Goal: Task Accomplishment & Management: Manage account settings

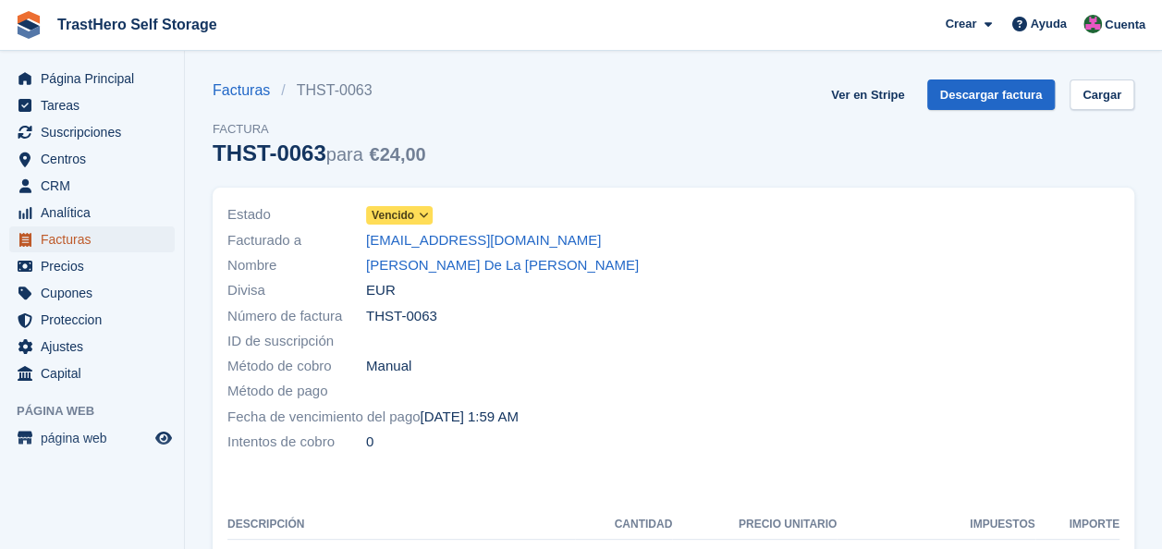
click at [84, 229] on span "Facturas" at bounding box center [96, 239] width 111 height 26
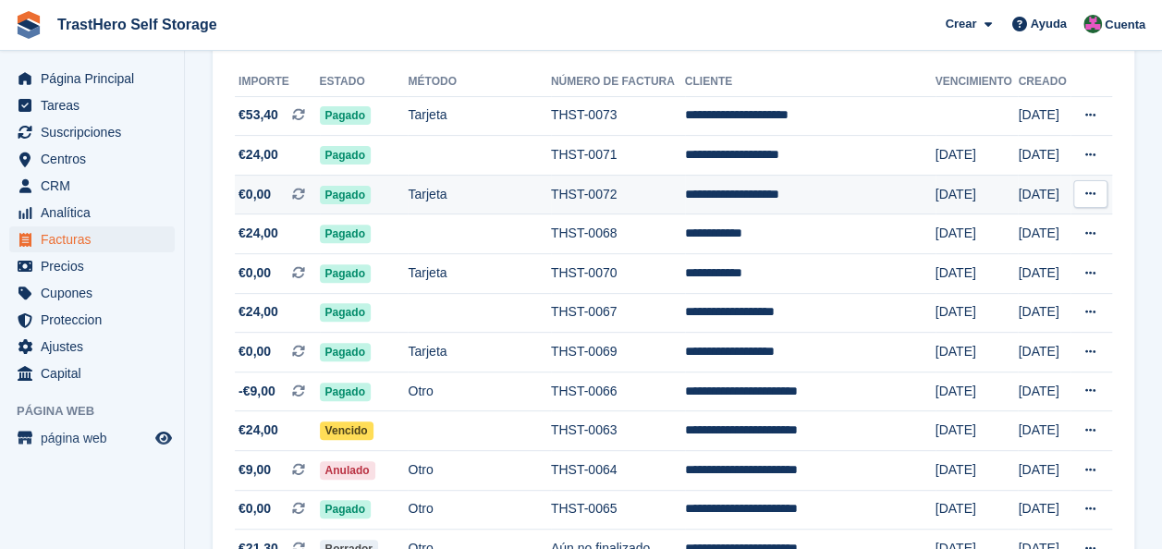
scroll to position [277, 0]
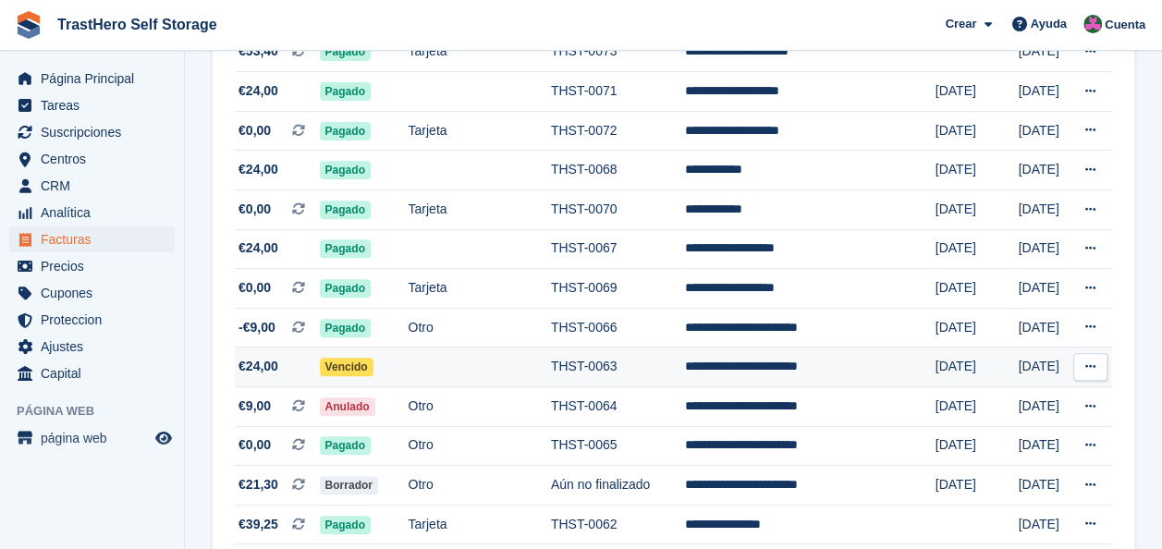
click at [711, 364] on td "**********" at bounding box center [810, 368] width 250 height 40
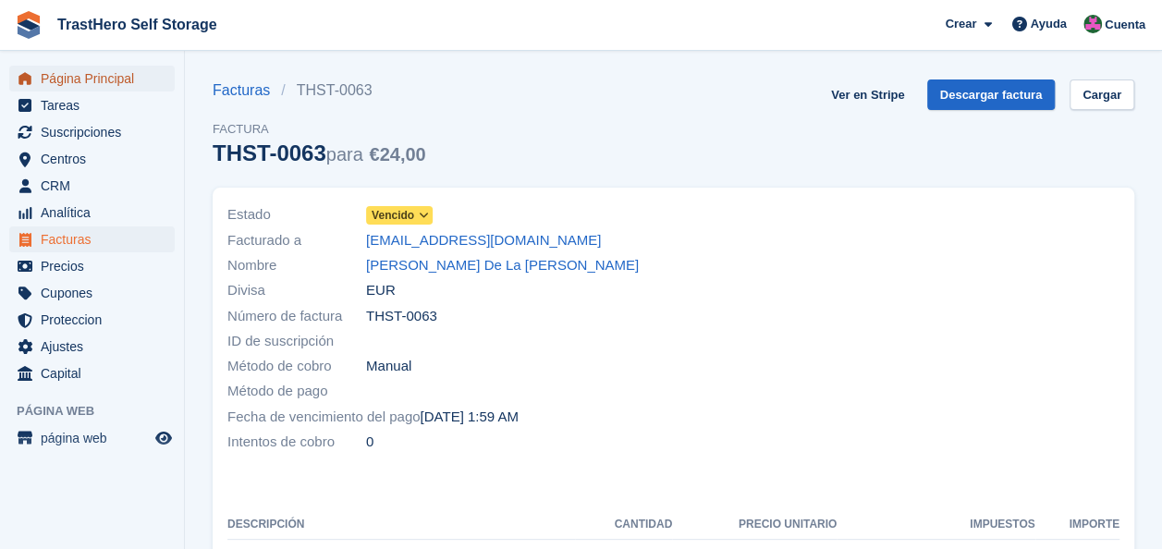
click at [120, 70] on span "Página Principal" at bounding box center [96, 79] width 111 height 26
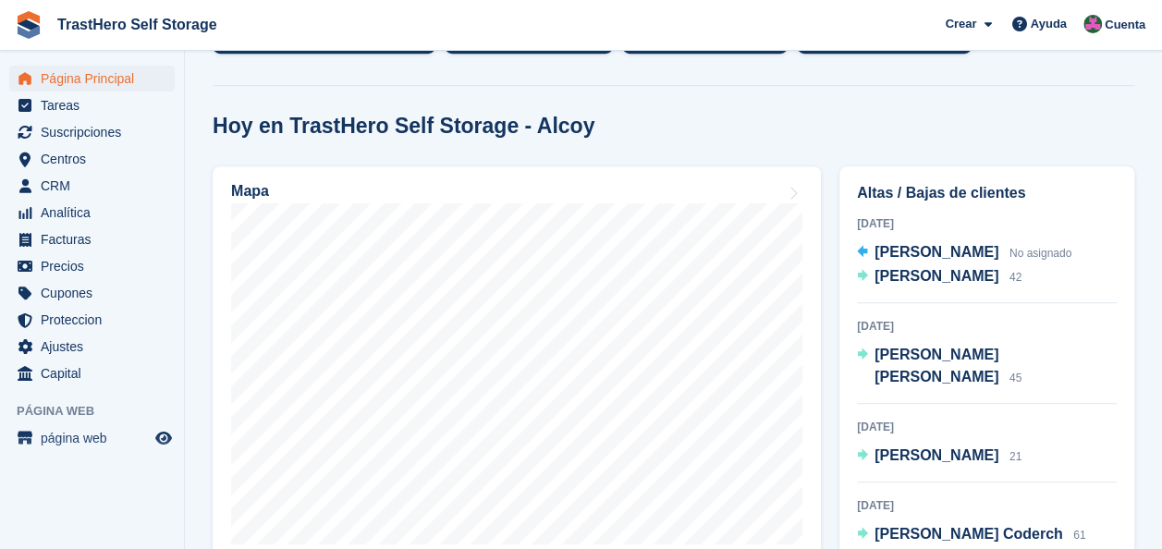
scroll to position [470, 0]
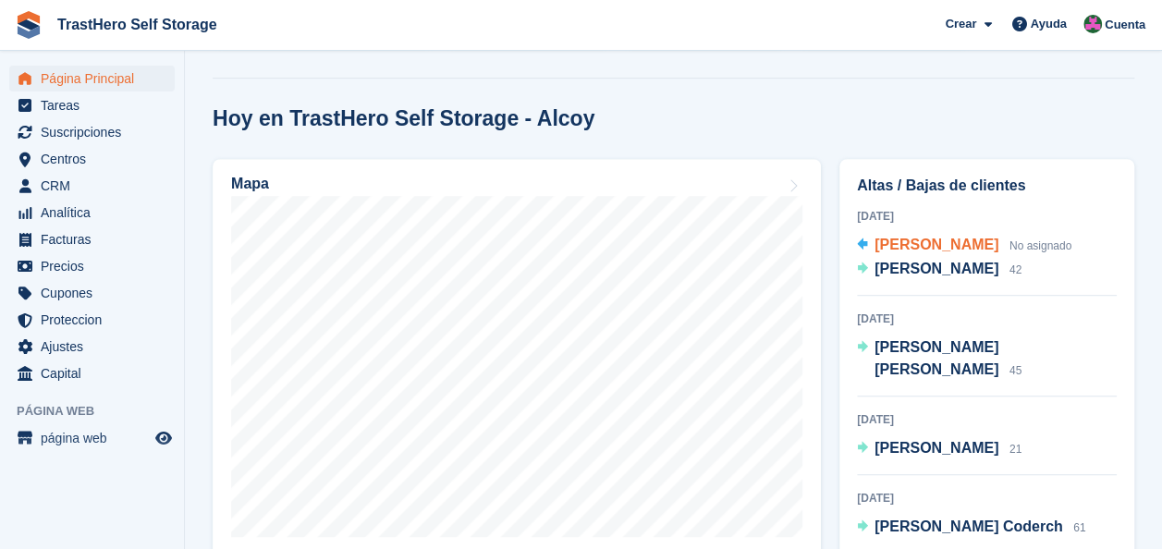
click at [988, 251] on span "[PERSON_NAME]" at bounding box center [936, 245] width 124 height 16
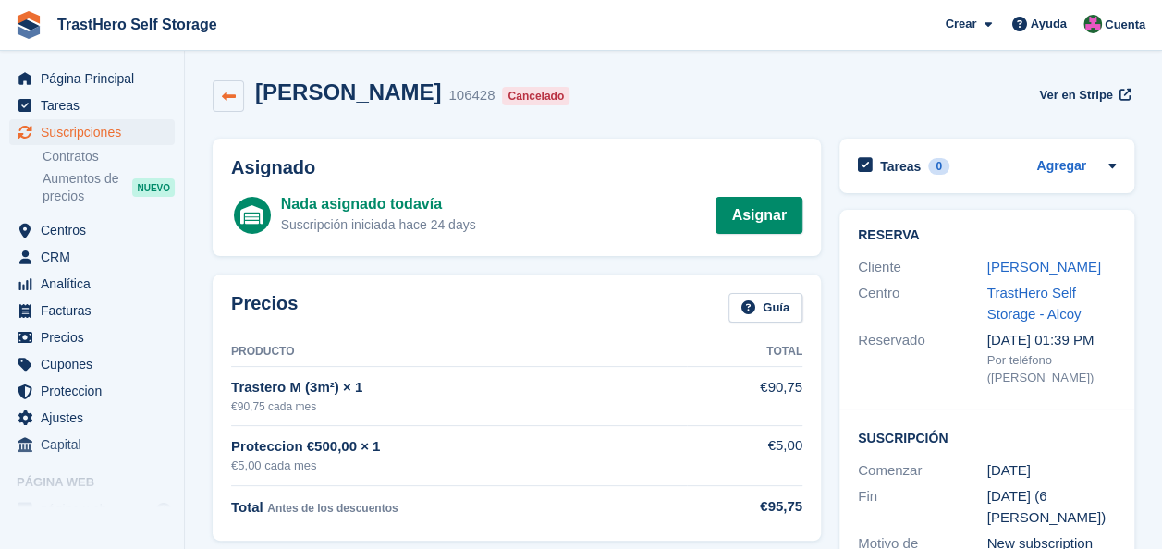
click at [220, 101] on link at bounding box center [228, 95] width 31 height 31
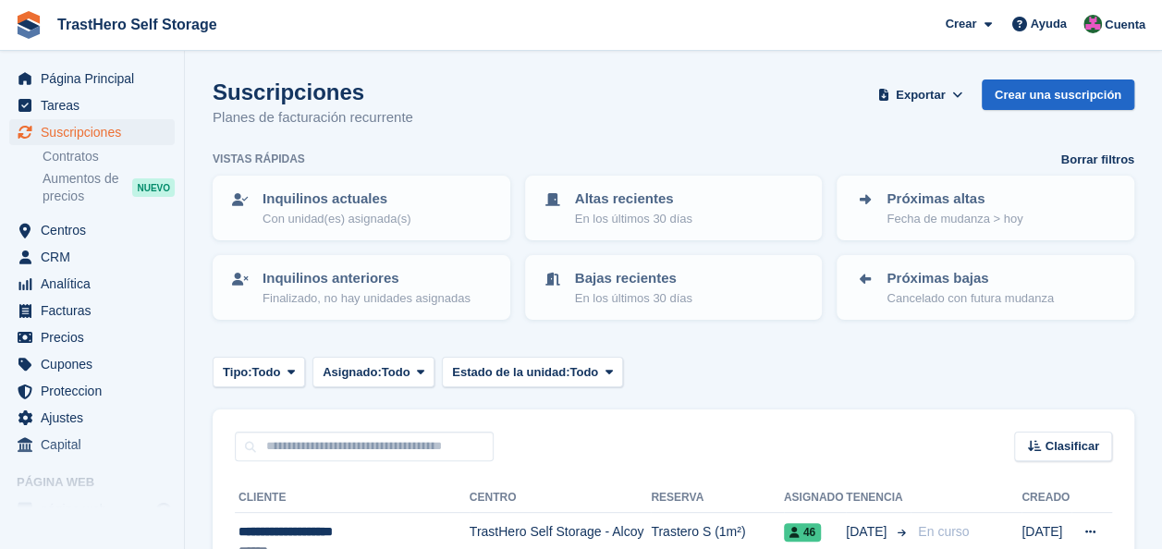
scroll to position [277, 0]
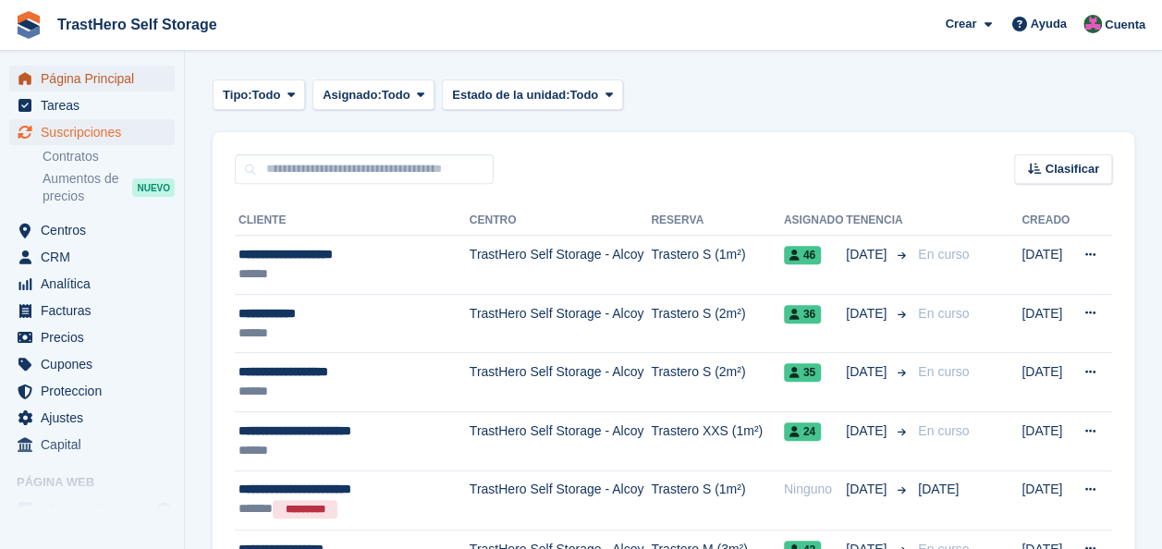
click at [23, 90] on link "Página Principal" at bounding box center [91, 79] width 165 height 26
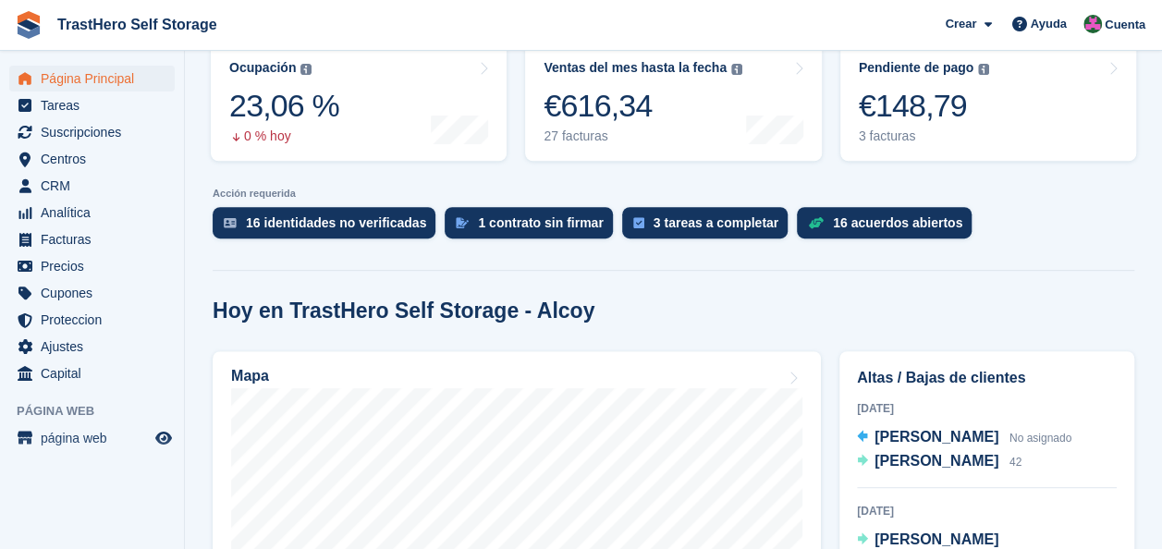
scroll to position [555, 0]
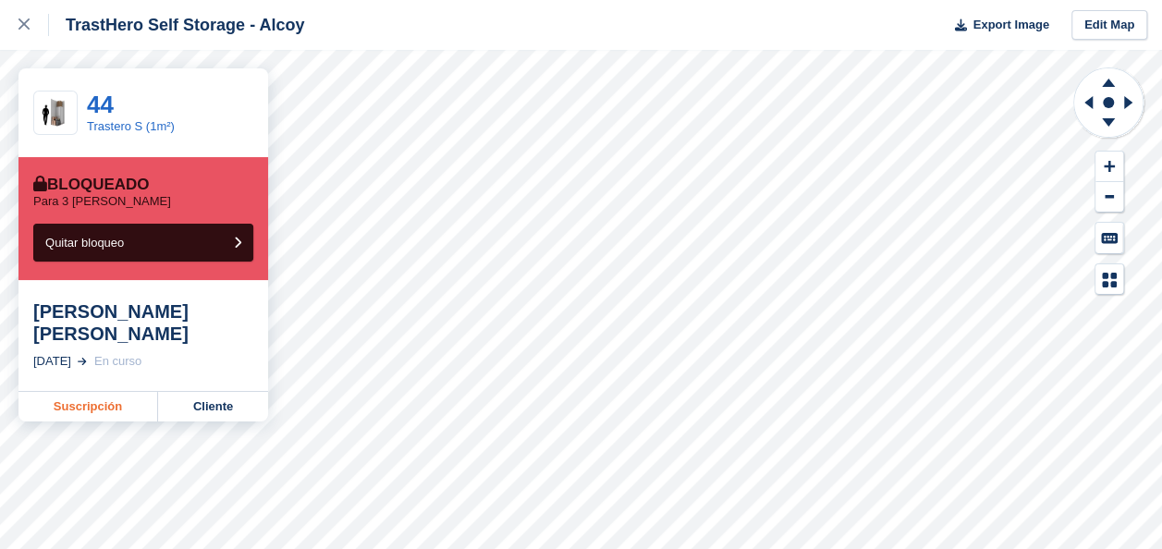
click at [135, 405] on link "Suscripción" at bounding box center [88, 407] width 140 height 30
click at [28, 22] on icon at bounding box center [23, 23] width 11 height 11
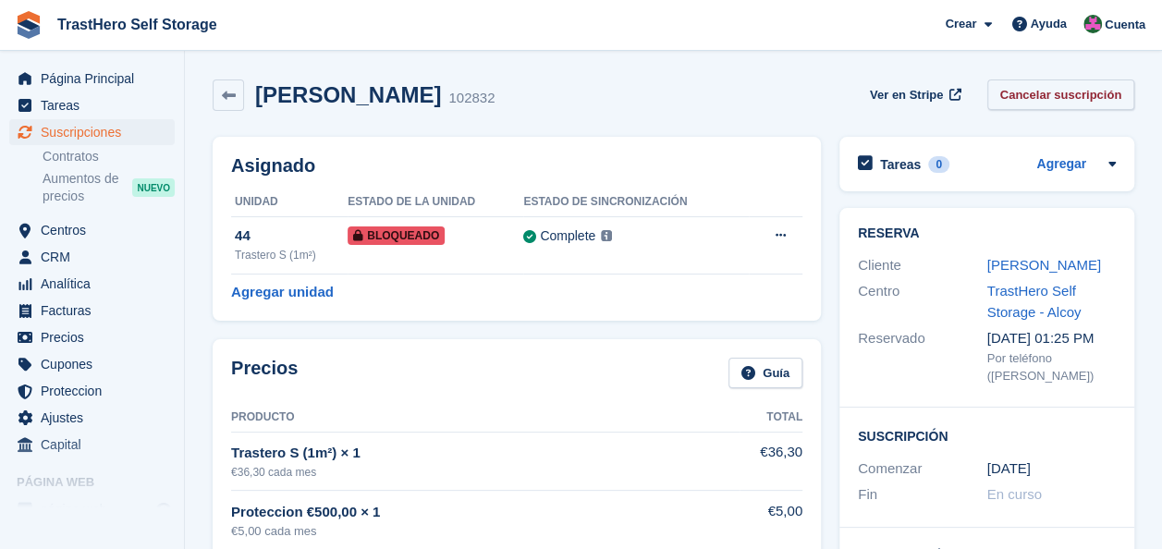
click at [1068, 98] on link "Cancelar suscripción" at bounding box center [1061, 94] width 148 height 31
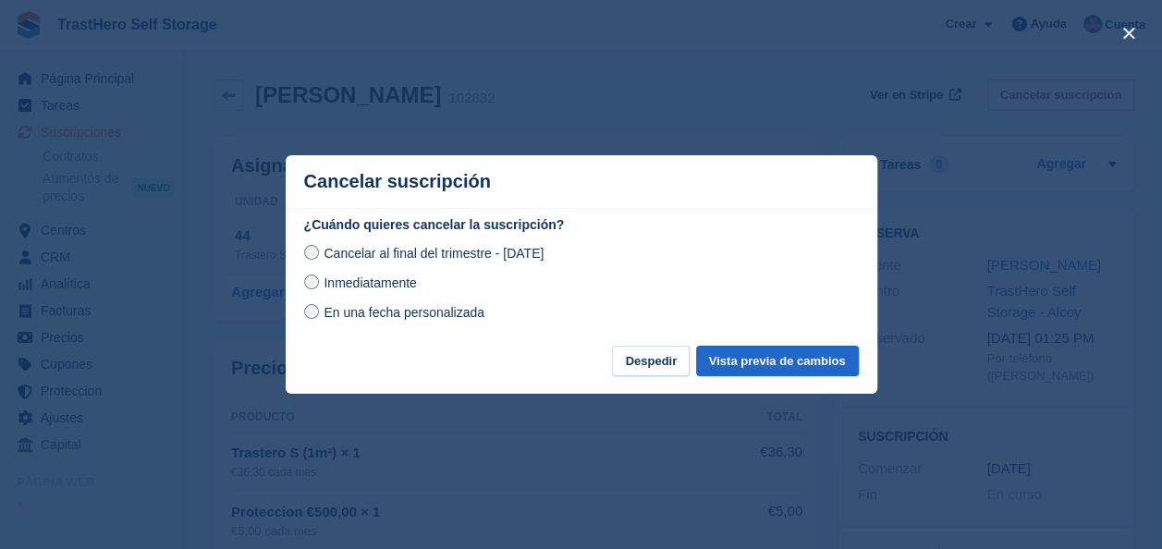
click at [758, 346] on div "¿Cuándo quieres cancelar la suscripción? Cancelar al final del trimestre - Juev…" at bounding box center [582, 280] width 592 height 130
click at [757, 355] on button "Vista previa de cambios" at bounding box center [777, 361] width 163 height 31
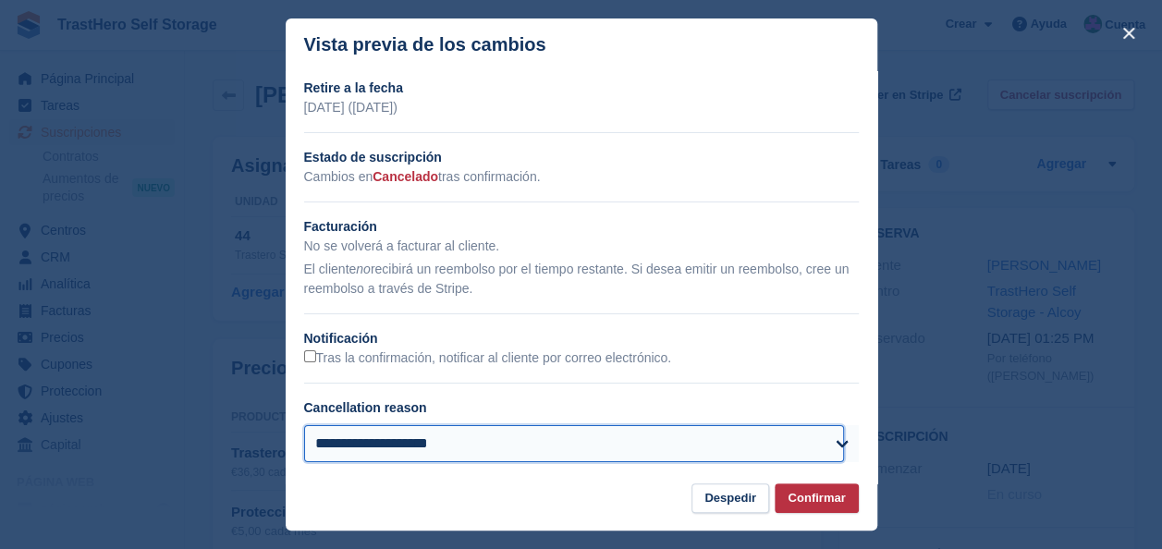
click at [537, 443] on select "**********" at bounding box center [574, 443] width 541 height 37
select select "*******"
click at [304, 428] on select "**********" at bounding box center [574, 443] width 541 height 37
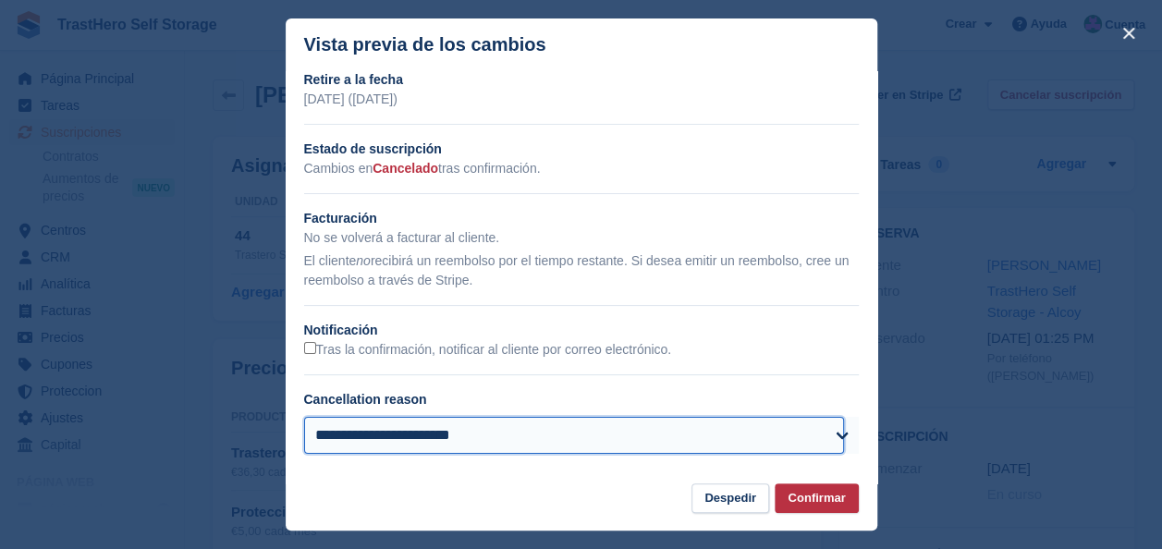
scroll to position [12, 0]
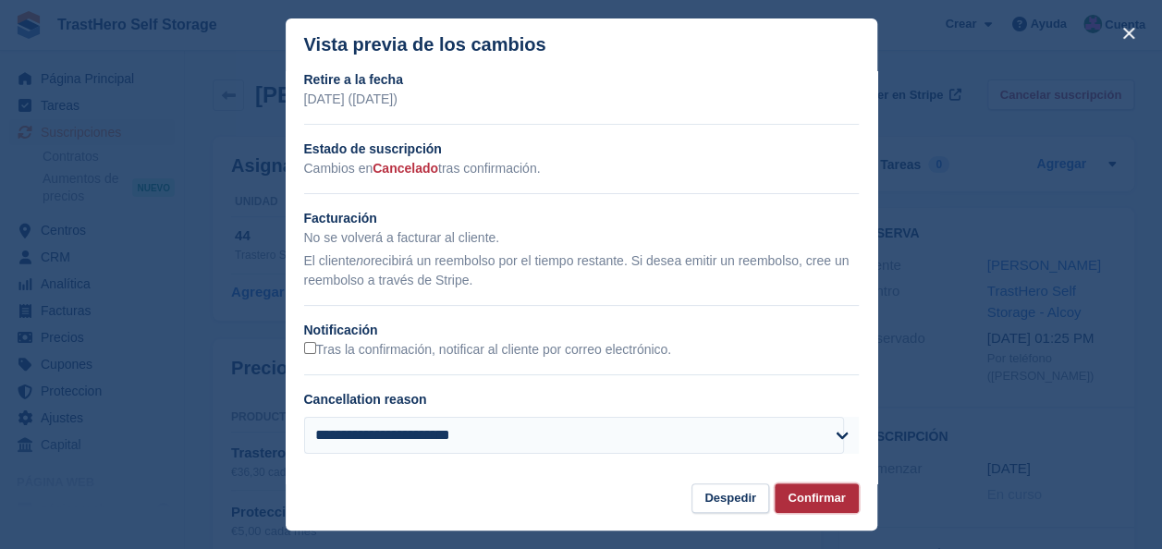
click at [836, 493] on button "Confirmar" at bounding box center [816, 498] width 83 height 31
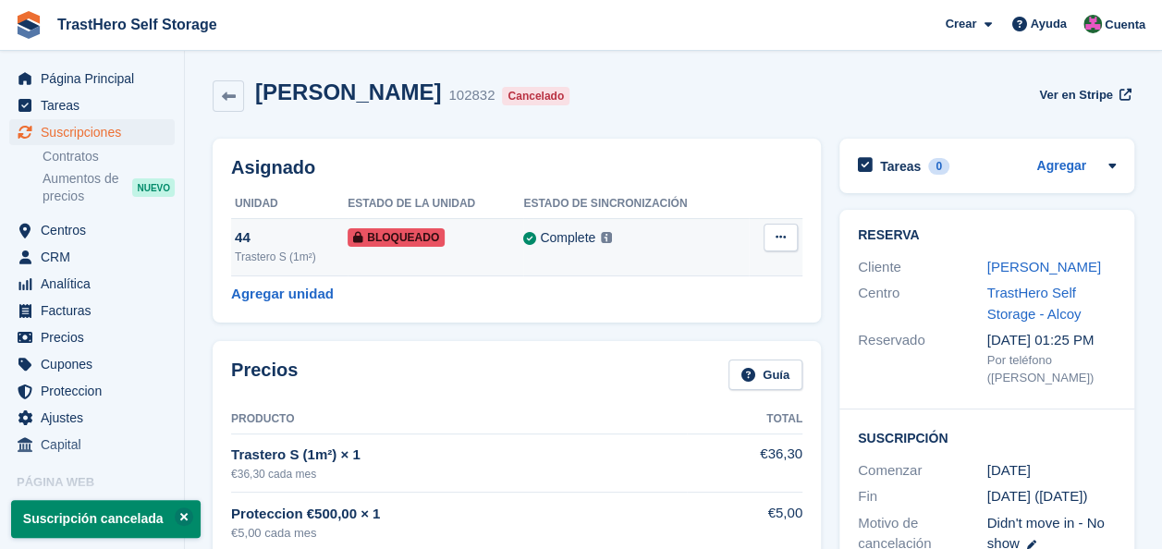
click at [379, 229] on span "Bloqueado" at bounding box center [396, 237] width 97 height 18
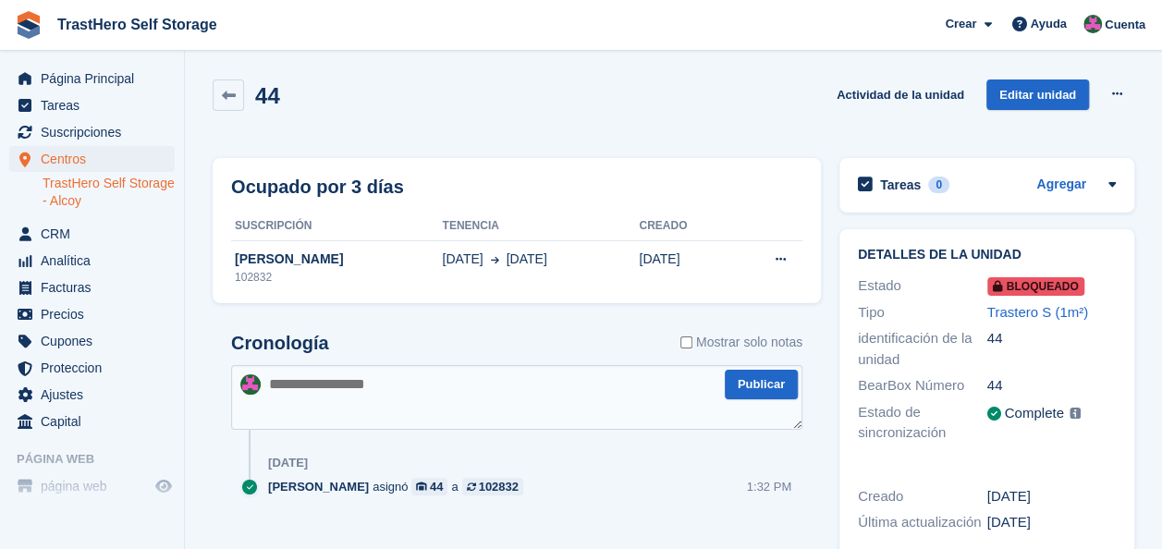
click at [1024, 287] on span "Bloqueado" at bounding box center [1035, 286] width 97 height 18
click at [1032, 100] on link "Editar unidad" at bounding box center [1037, 94] width 103 height 31
click at [846, 92] on link "Actividad de la unidad" at bounding box center [900, 94] width 142 height 31
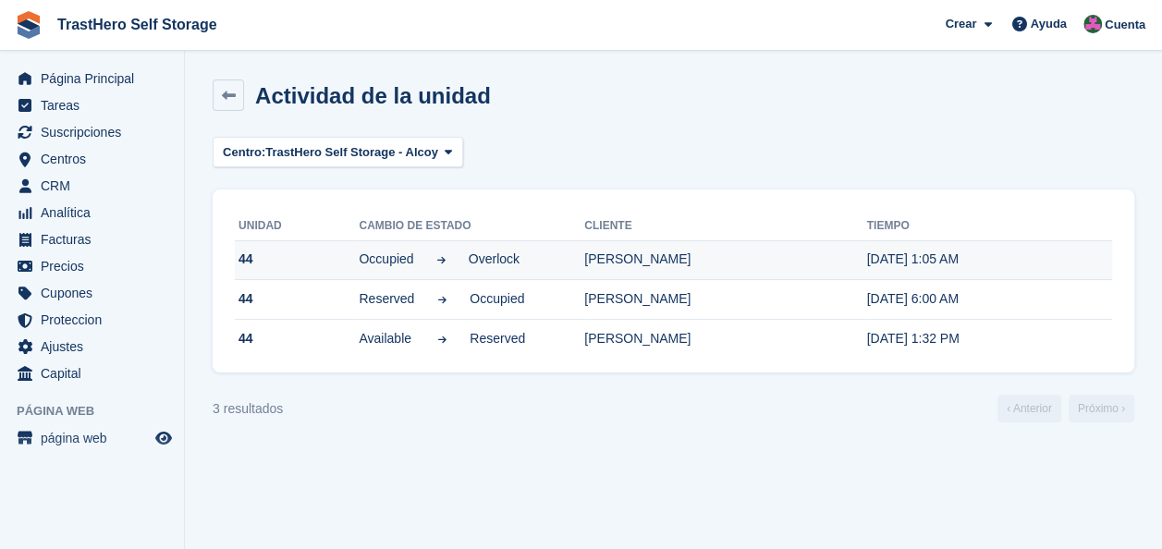
click at [723, 257] on td "Luz Adriana Quiros Quintero" at bounding box center [725, 260] width 282 height 40
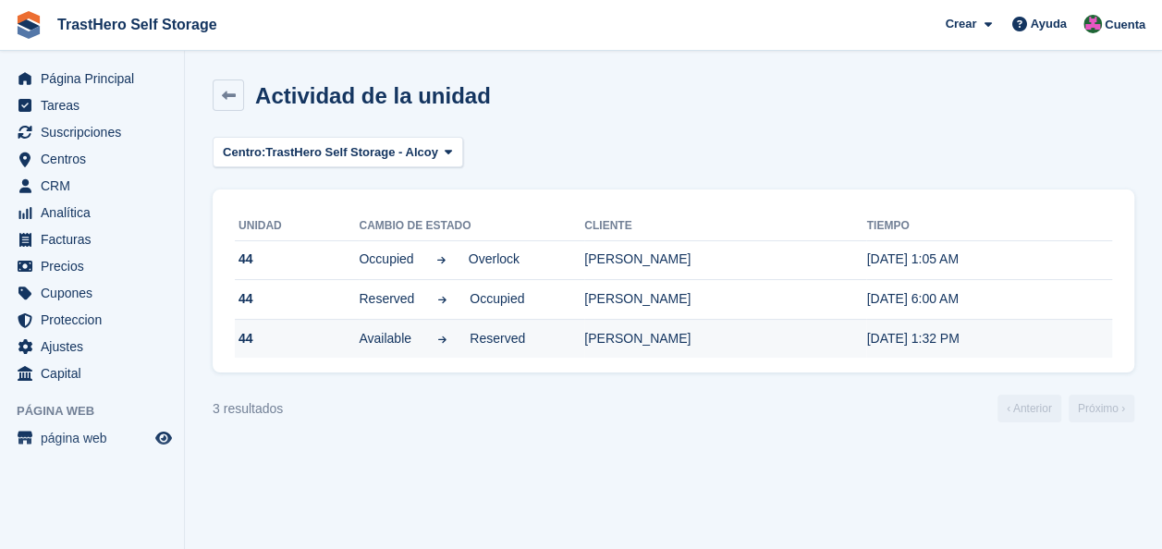
click at [668, 323] on td "Luz Adriana Quiros Quintero" at bounding box center [725, 338] width 282 height 39
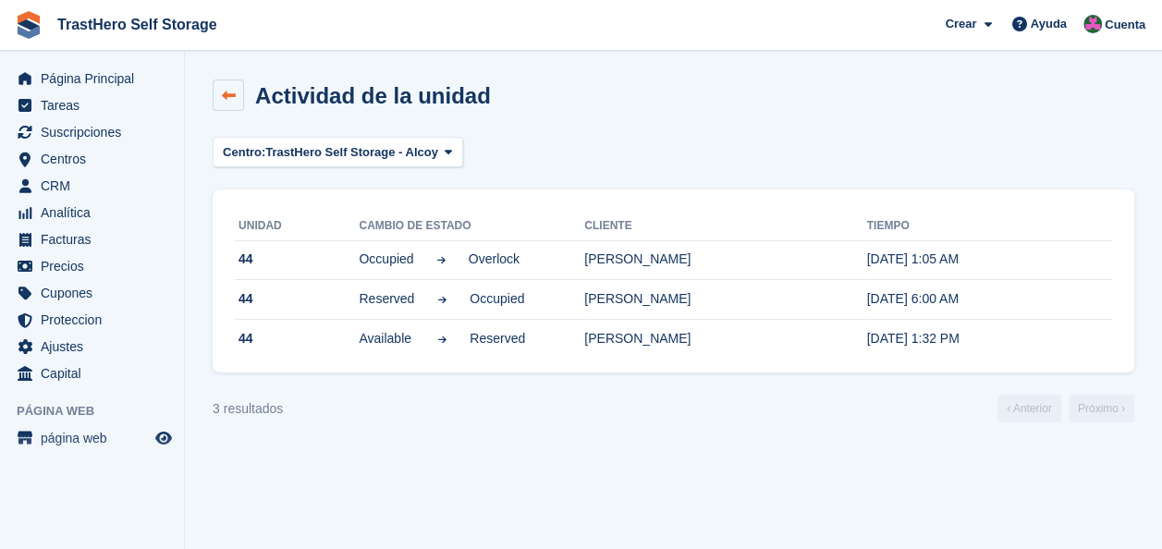
click at [233, 87] on link at bounding box center [228, 94] width 31 height 31
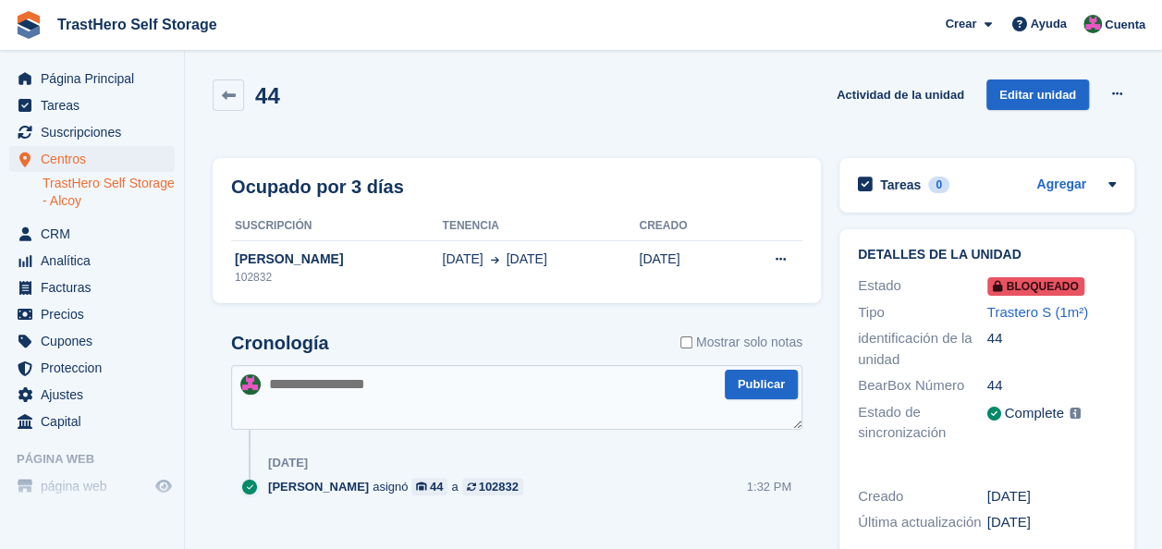
click at [1036, 279] on span "Bloqueado" at bounding box center [1035, 286] width 97 height 18
click at [224, 83] on link at bounding box center [228, 94] width 31 height 31
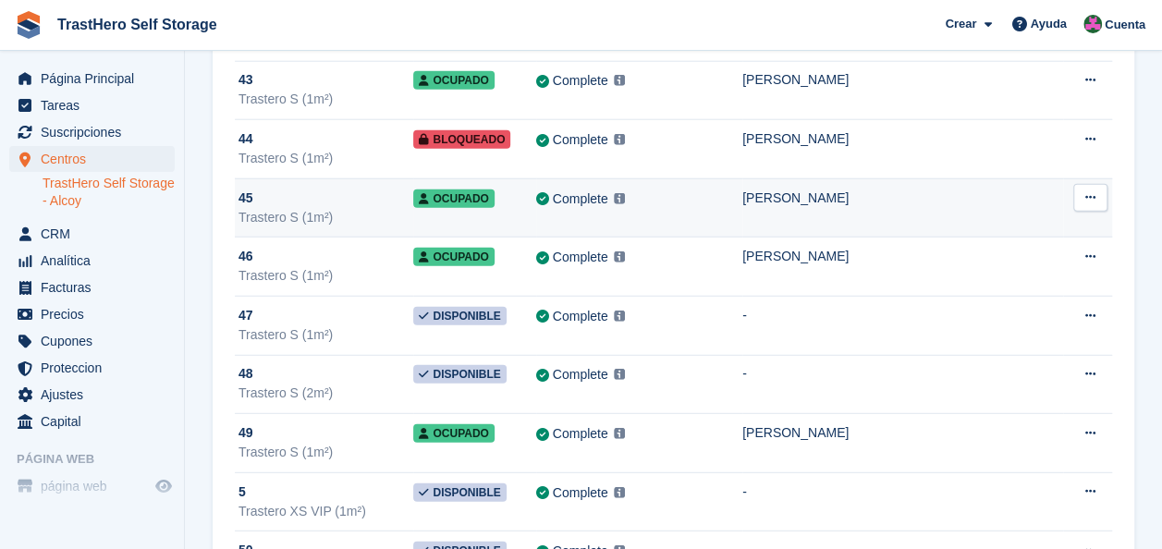
scroll to position [2311, 0]
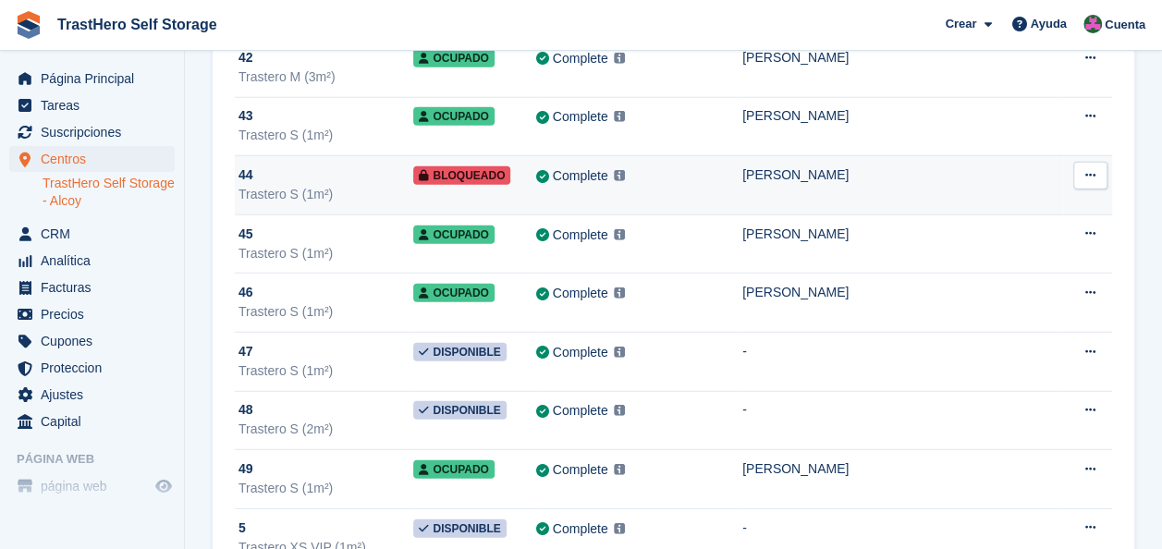
click at [484, 166] on span "Bloqueado" at bounding box center [461, 175] width 97 height 18
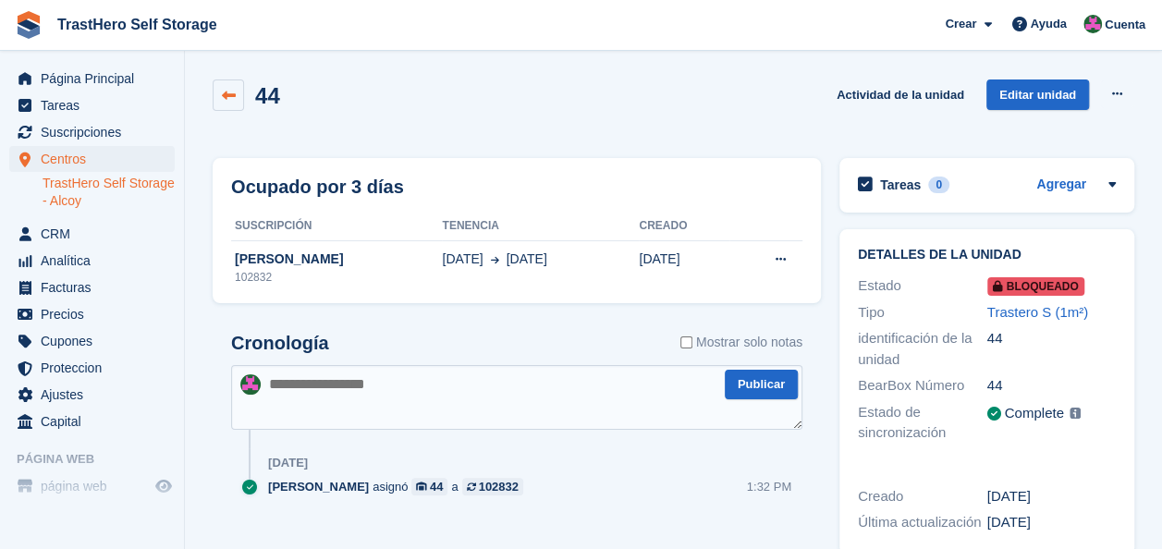
click at [233, 82] on link at bounding box center [228, 94] width 31 height 31
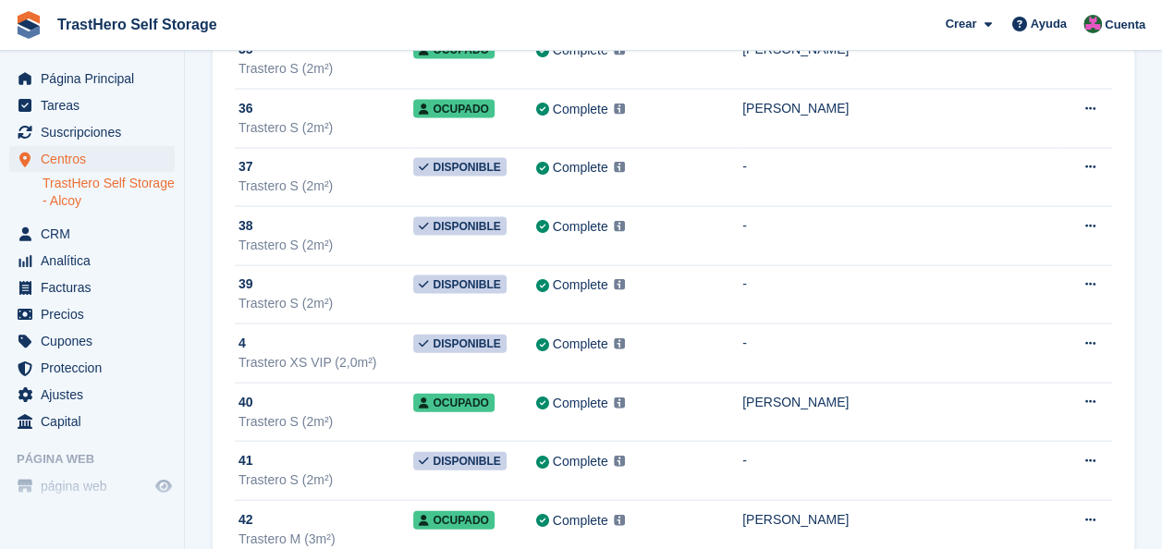
scroll to position [2218, 0]
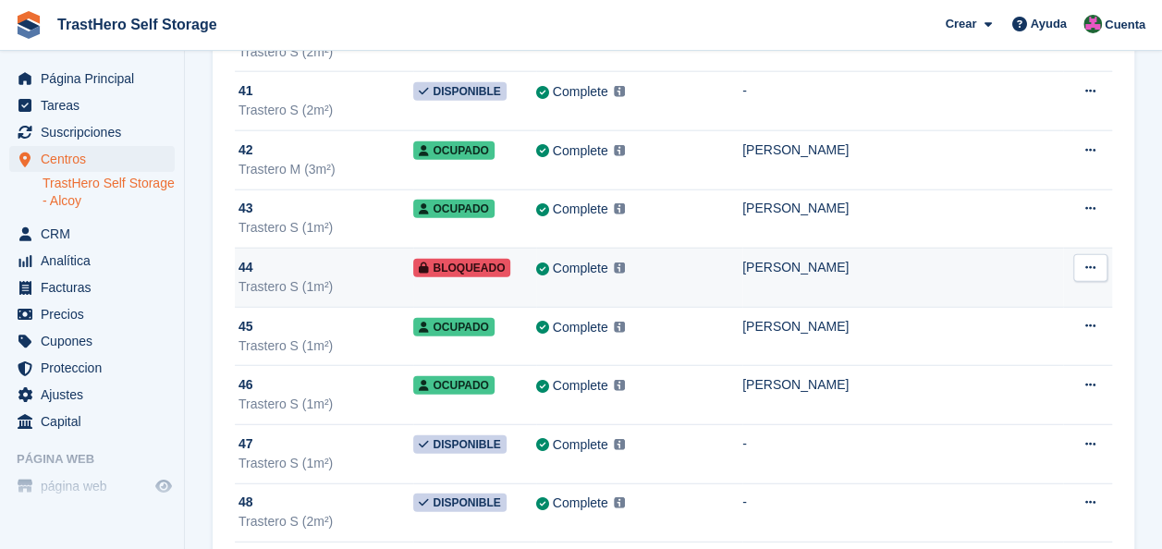
click at [1081, 254] on button at bounding box center [1090, 268] width 34 height 28
click at [1012, 301] on p "Editar unidad" at bounding box center [1018, 304] width 161 height 24
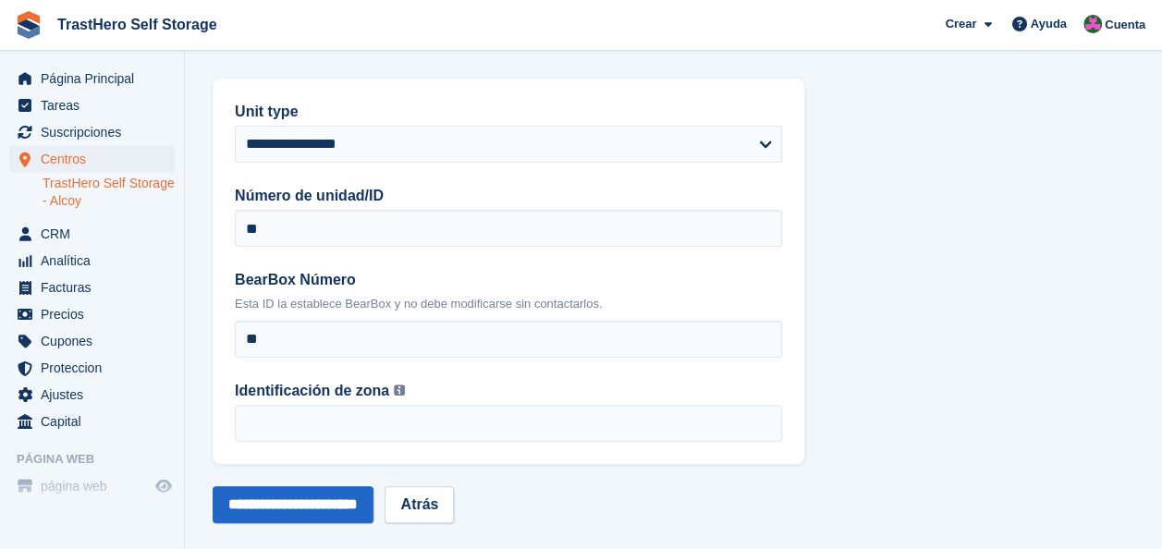
scroll to position [76, 0]
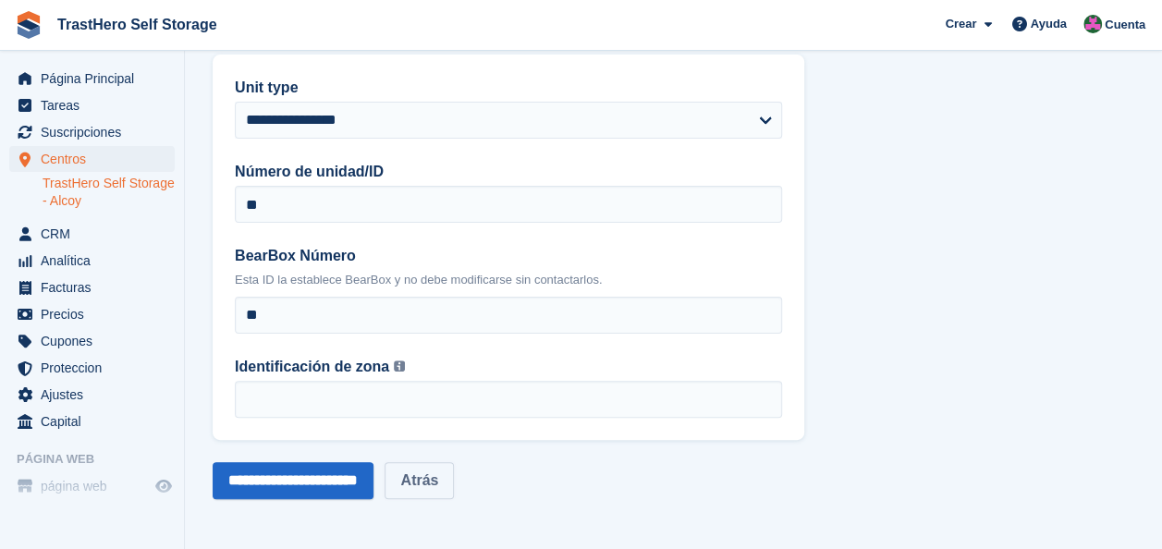
click at [454, 492] on link "Atrás" at bounding box center [419, 480] width 69 height 37
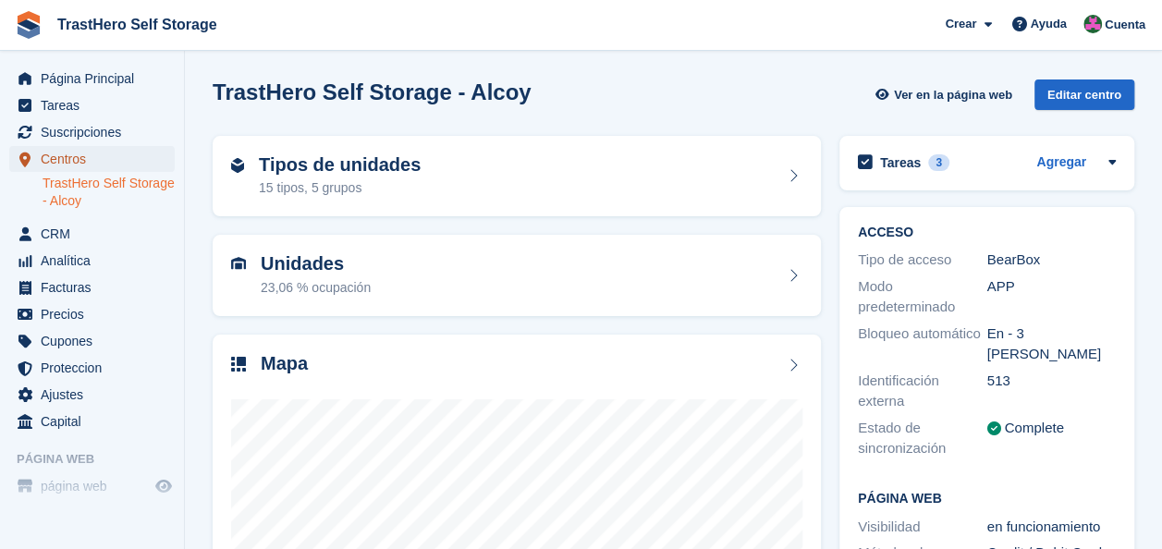
click at [118, 152] on span "Centros" at bounding box center [96, 159] width 111 height 26
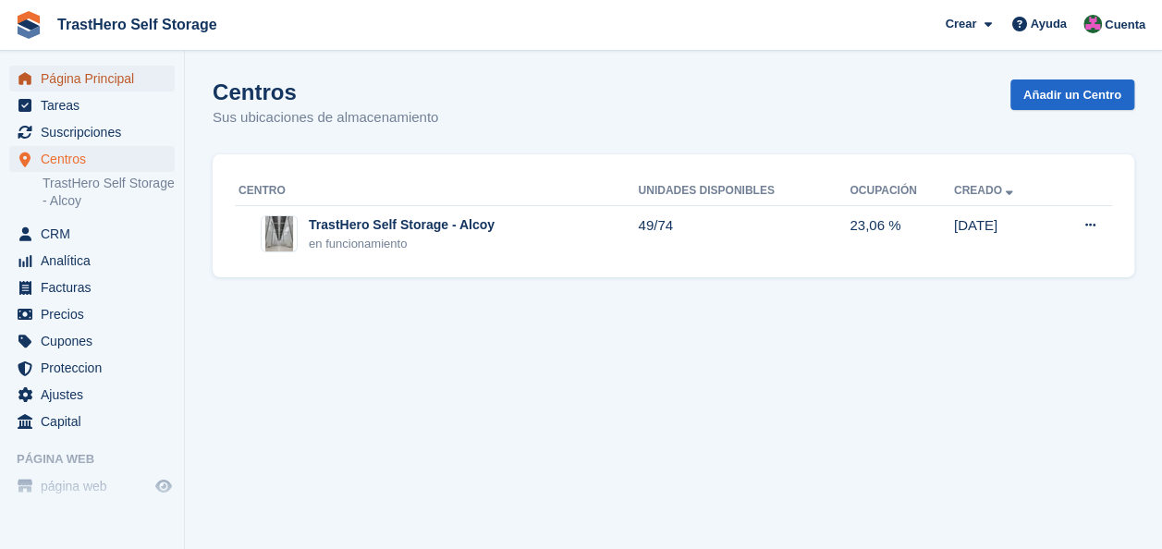
click at [115, 74] on span "Página Principal" at bounding box center [96, 79] width 111 height 26
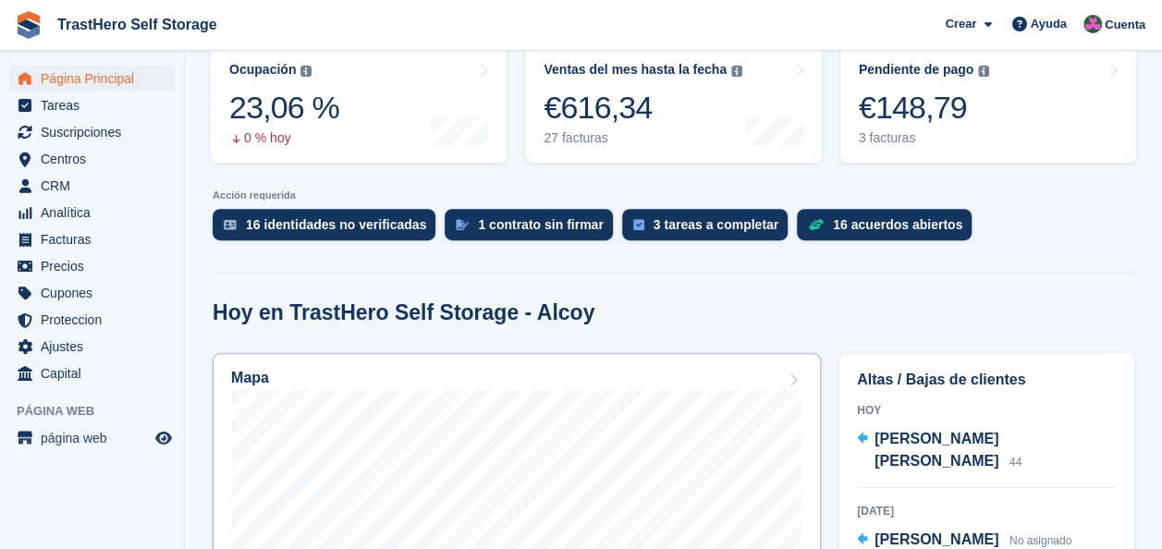
scroll to position [277, 0]
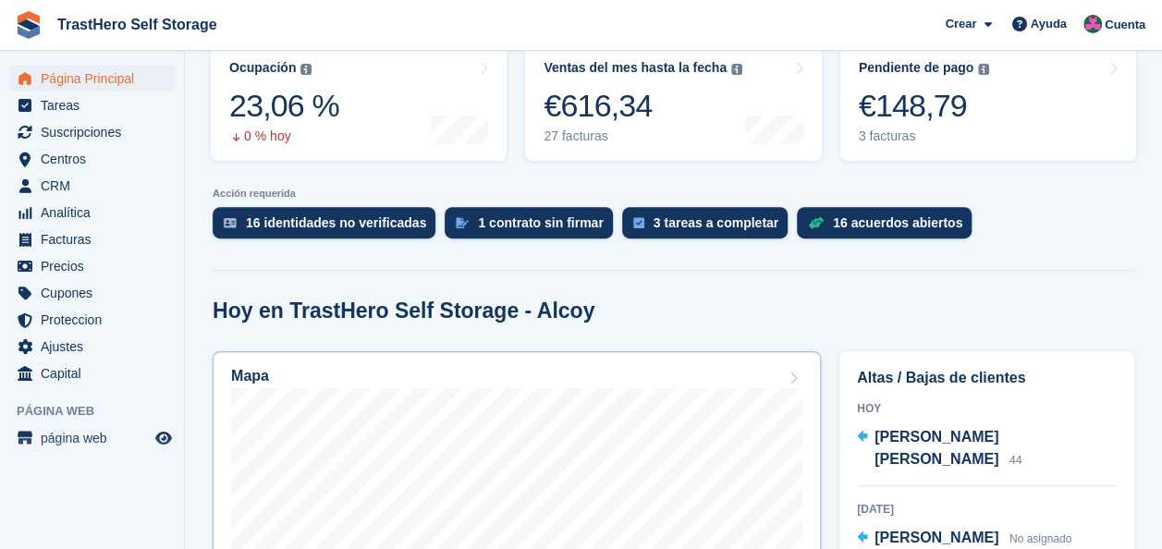
click at [521, 380] on div "Mapa" at bounding box center [516, 378] width 571 height 20
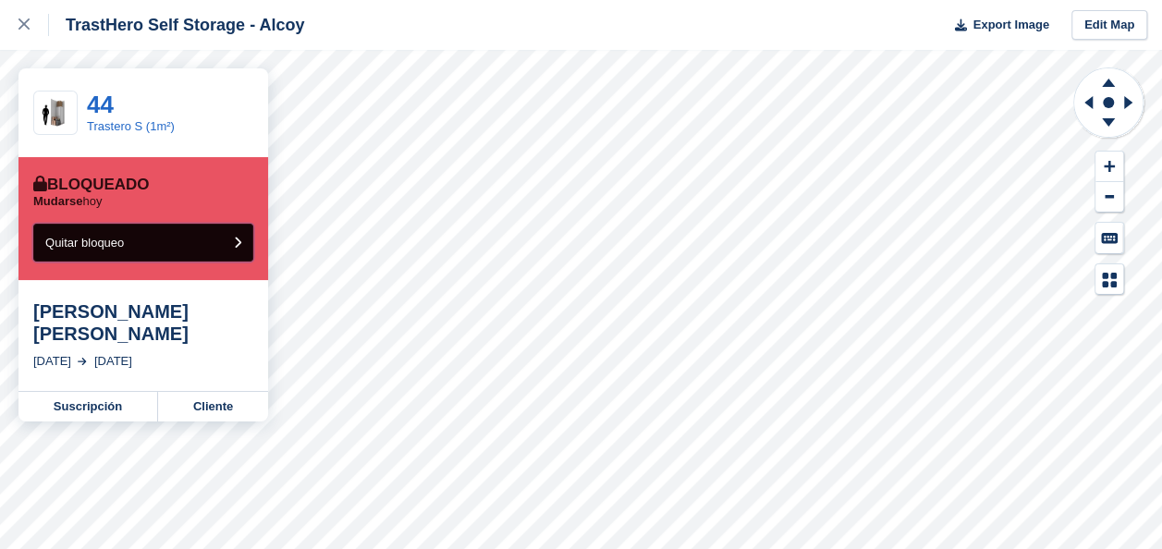
click at [208, 254] on button "Quitar bloqueo" at bounding box center [143, 243] width 220 height 38
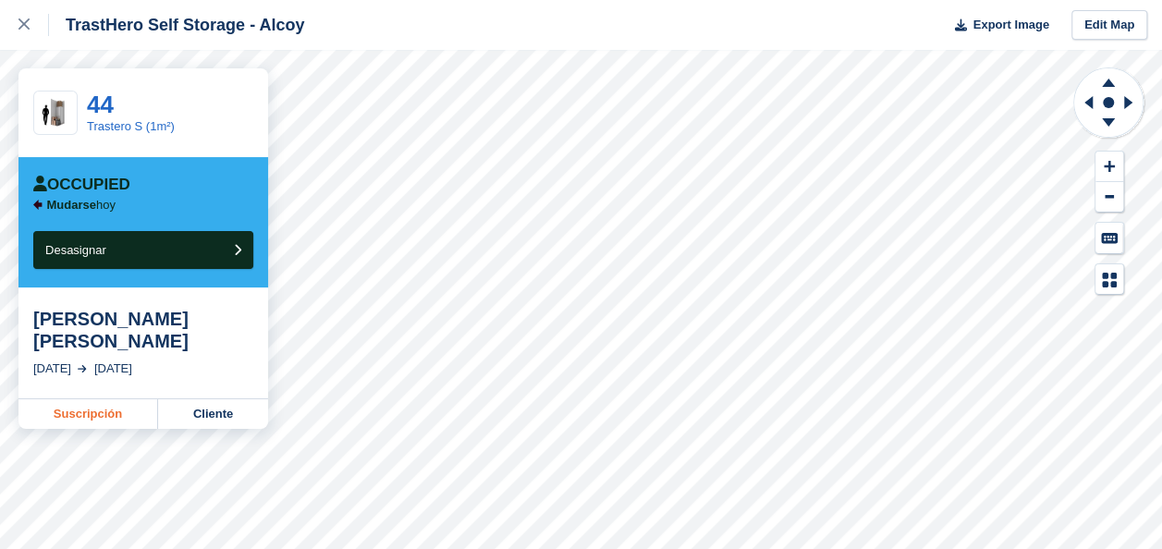
click at [120, 414] on link "Suscripción" at bounding box center [88, 414] width 140 height 30
click at [21, 31] on div at bounding box center [33, 25] width 31 height 22
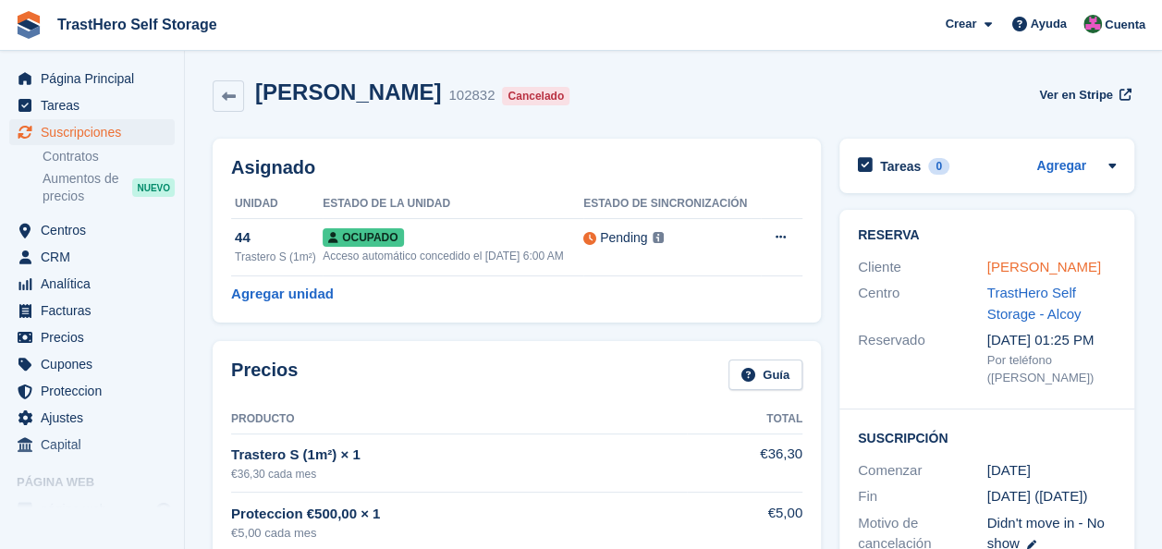
click at [993, 271] on link "[PERSON_NAME]" at bounding box center [1044, 267] width 114 height 16
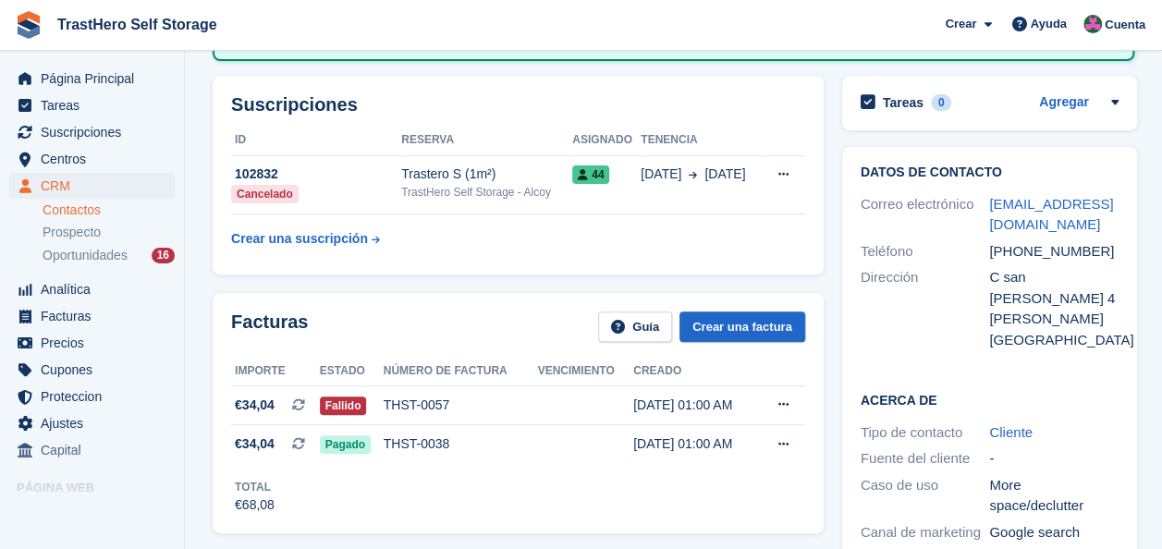
scroll to position [370, 0]
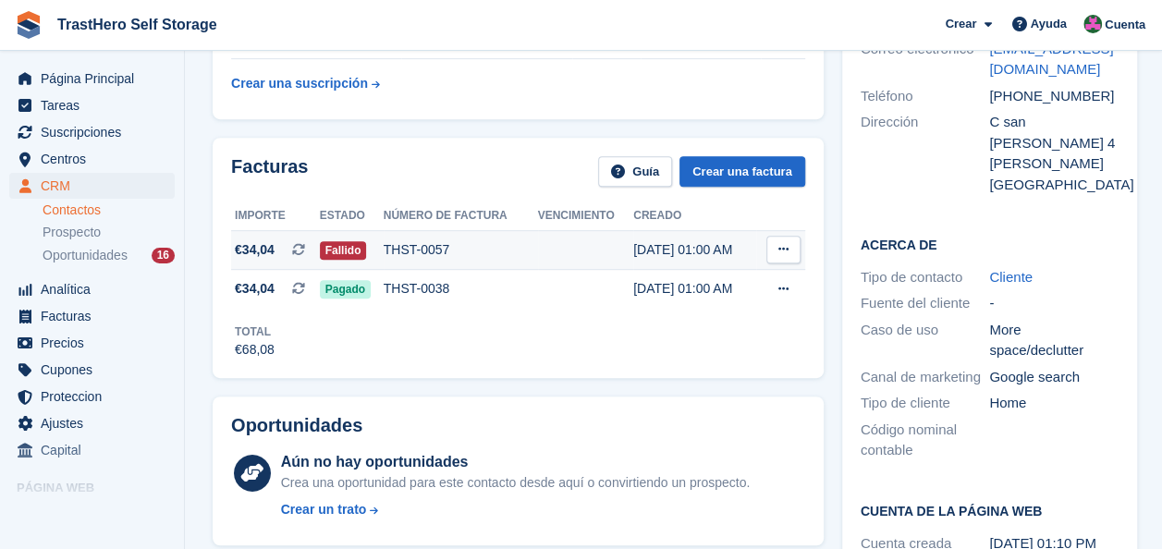
click at [513, 251] on div "THST-0057" at bounding box center [461, 249] width 154 height 19
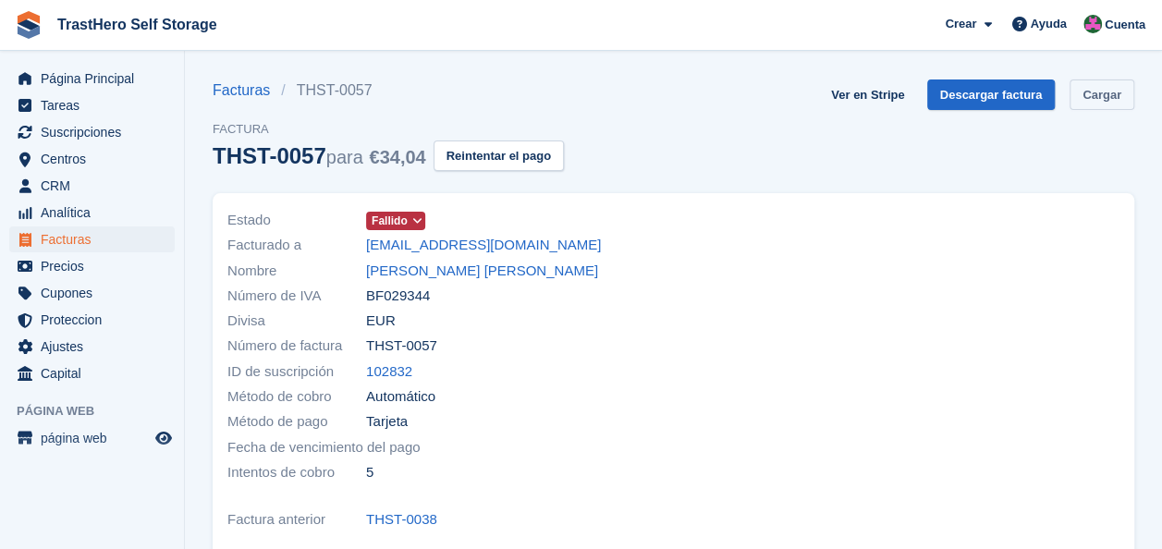
click at [1126, 91] on link "Cargar" at bounding box center [1101, 94] width 65 height 31
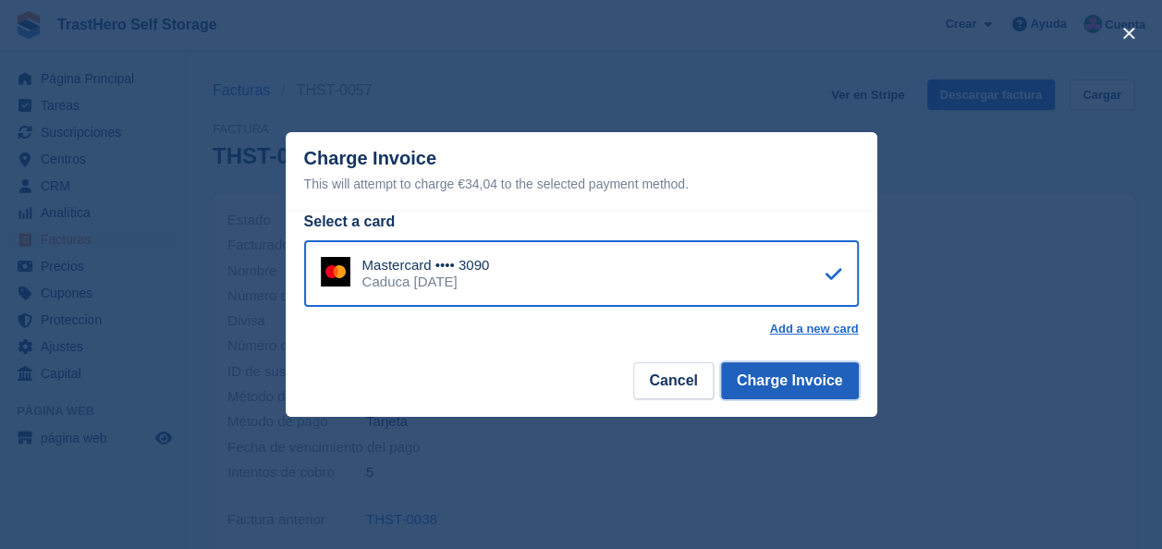
click at [772, 386] on button "Charge Invoice" at bounding box center [790, 380] width 138 height 37
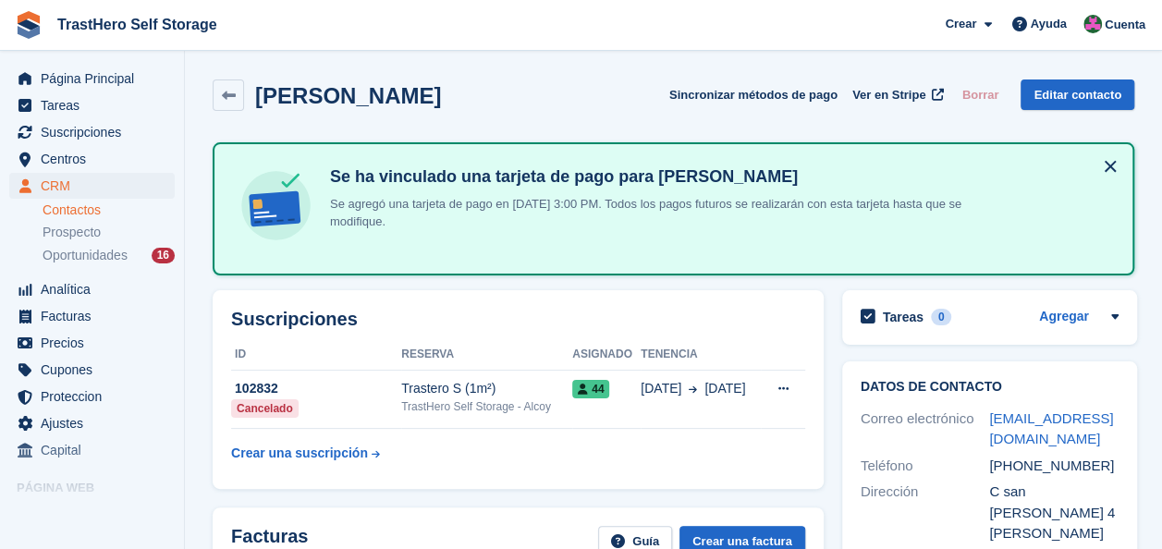
drag, startPoint x: 641, startPoint y: 170, endPoint x: 857, endPoint y: 174, distance: 215.4
click at [857, 174] on h4 "Se ha vinculado una tarjeta de pago para [PERSON_NAME]" at bounding box center [646, 176] width 647 height 21
copy h4 "[PERSON_NAME]"
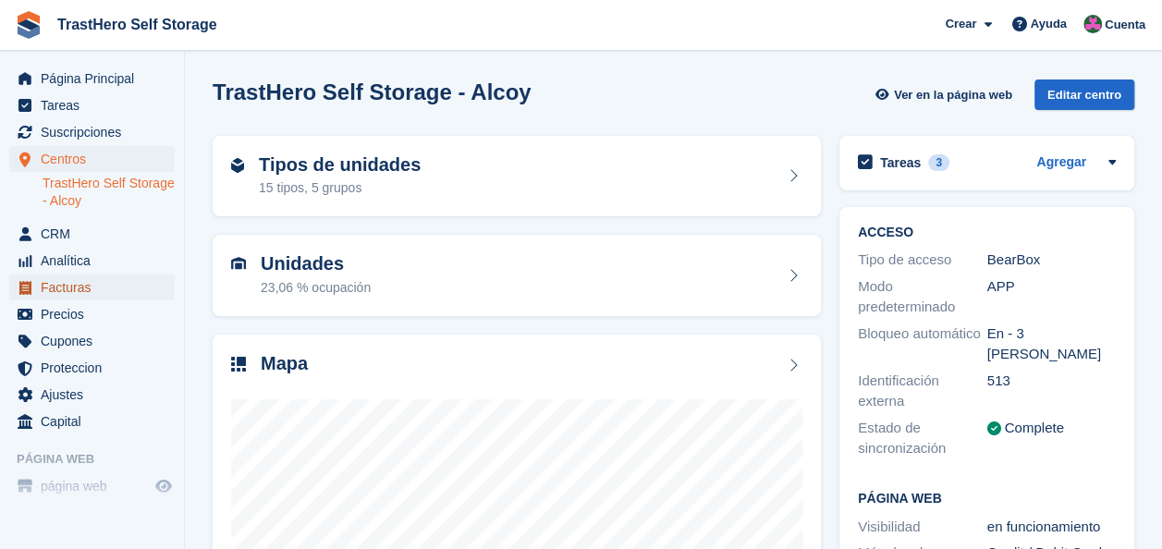
click at [96, 283] on span "Facturas" at bounding box center [96, 288] width 111 height 26
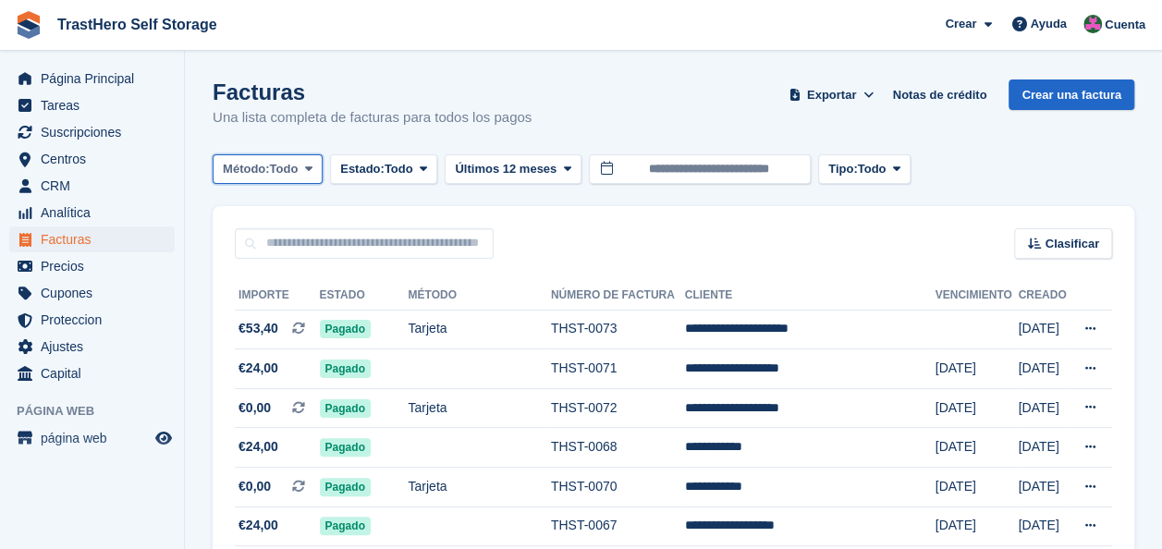
click at [246, 165] on span "Método:" at bounding box center [246, 169] width 47 height 18
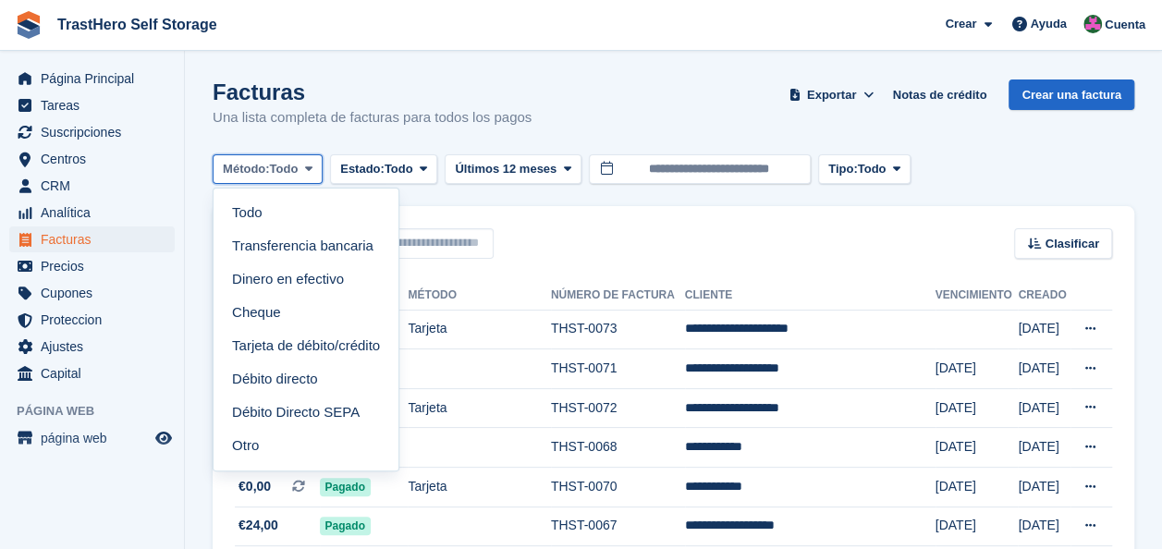
click at [246, 165] on span "Método:" at bounding box center [246, 169] width 47 height 18
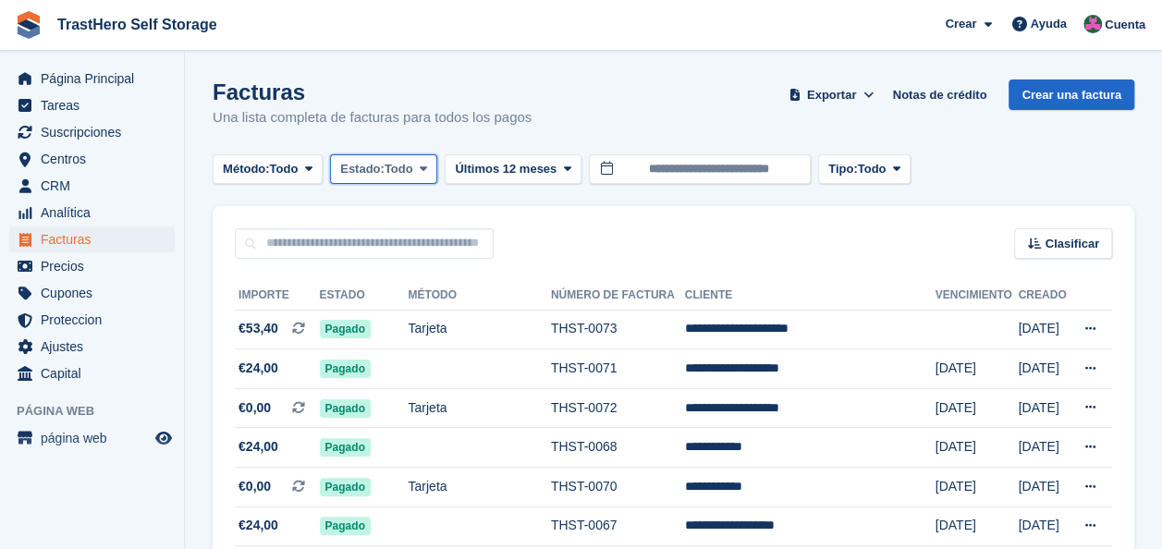
click at [413, 160] on span "Todo" at bounding box center [399, 169] width 29 height 18
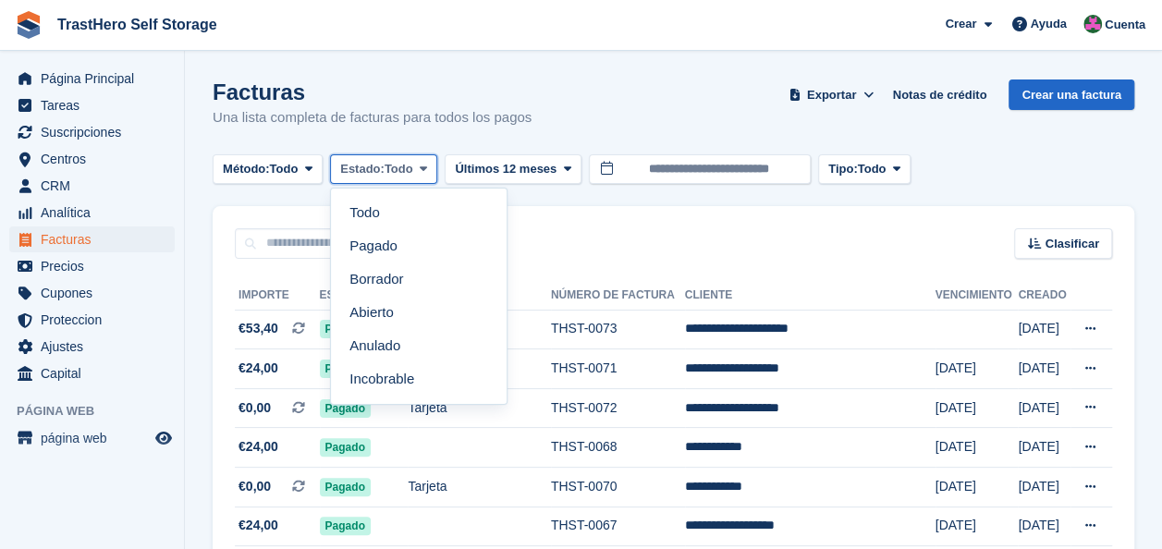
click at [413, 160] on span "Todo" at bounding box center [399, 169] width 29 height 18
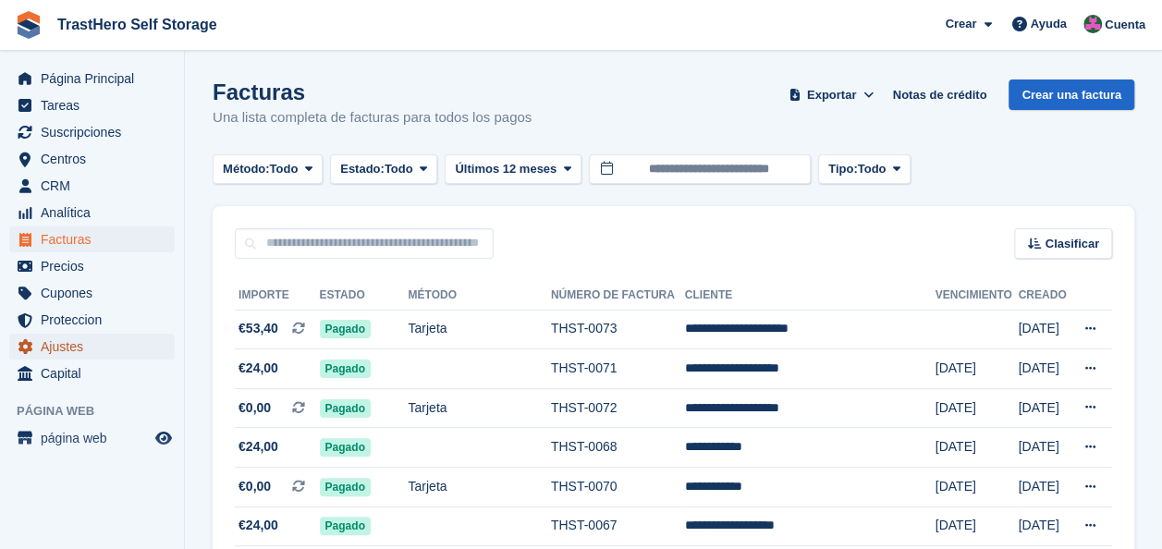
click at [76, 348] on span "Ajustes" at bounding box center [96, 347] width 111 height 26
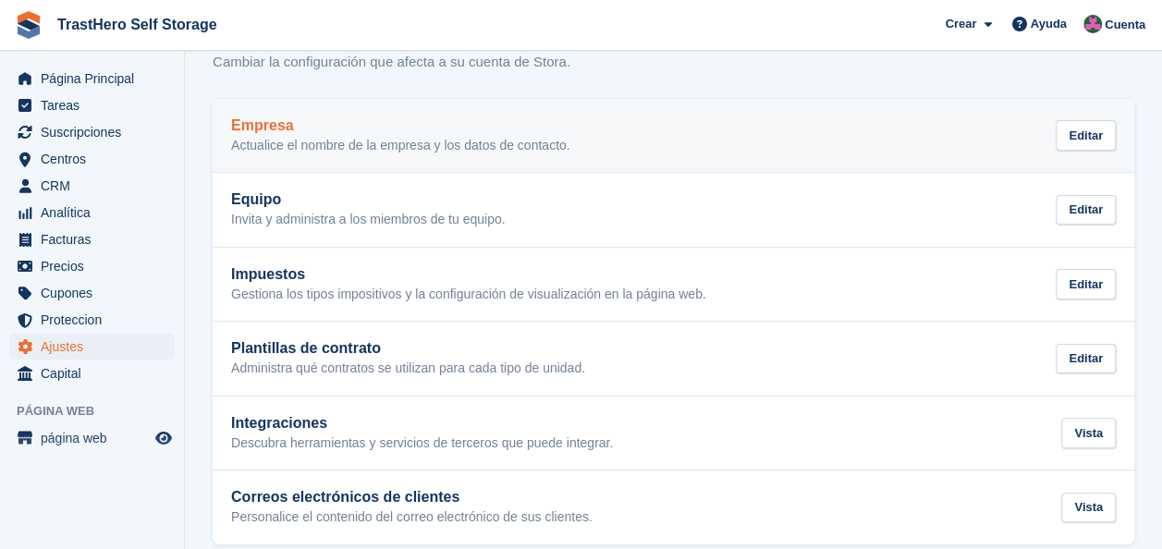
scroll to position [78, 0]
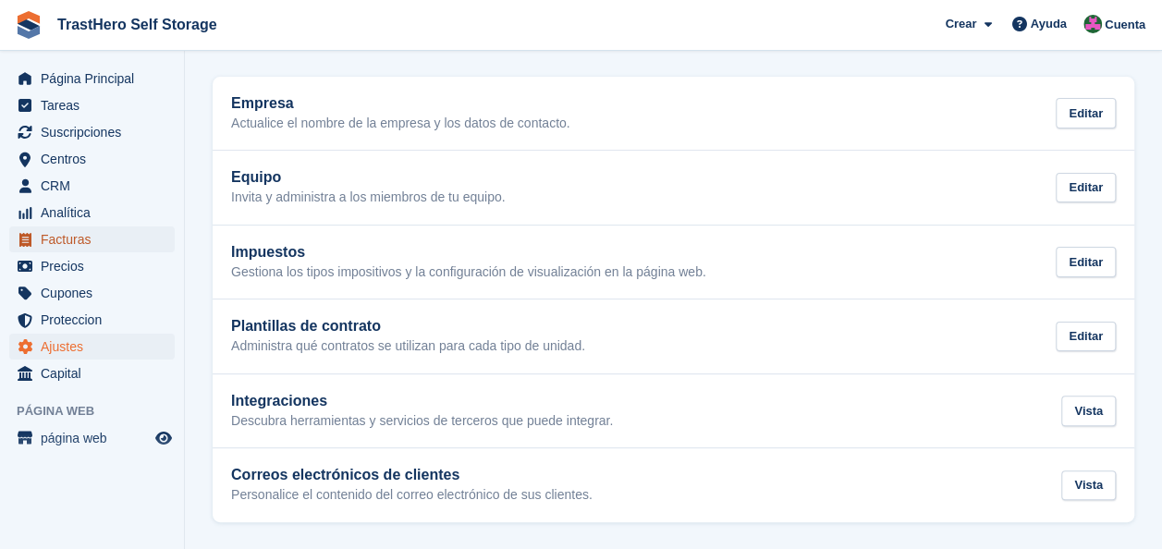
click at [85, 242] on span "Facturas" at bounding box center [96, 239] width 111 height 26
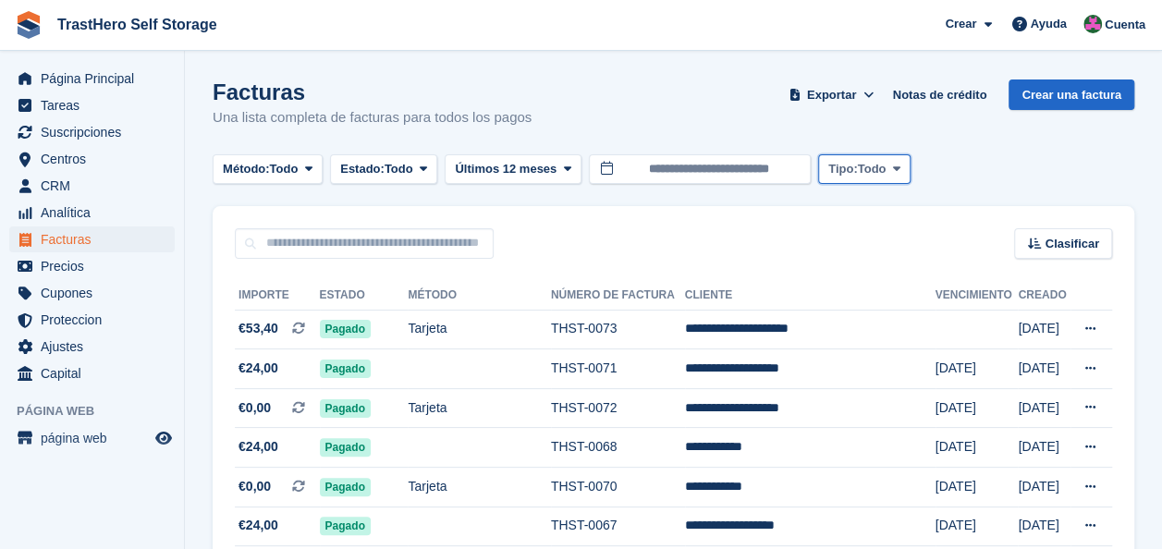
click at [856, 176] on span "Tipo:" at bounding box center [843, 169] width 30 height 18
click at [876, 168] on span "Todo" at bounding box center [871, 169] width 29 height 18
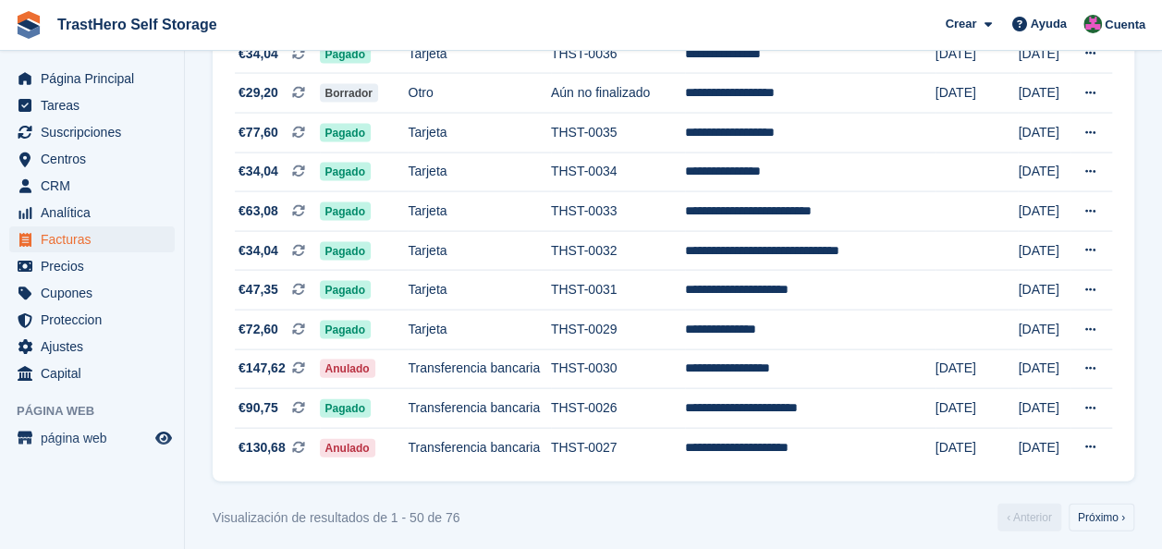
scroll to position [1836, 0]
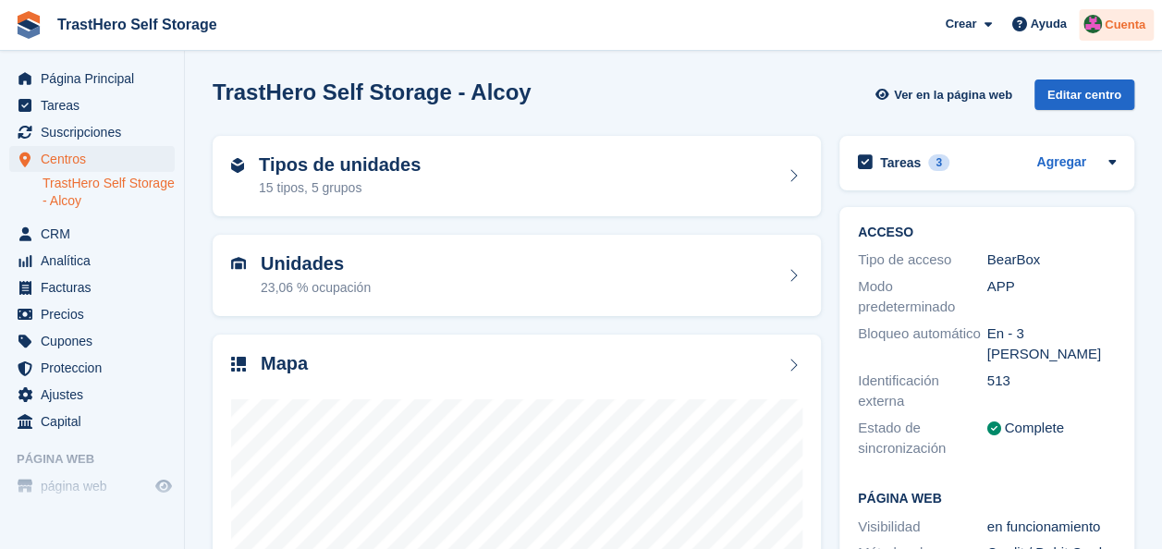
click at [1105, 35] on div "Cuenta" at bounding box center [1116, 25] width 75 height 32
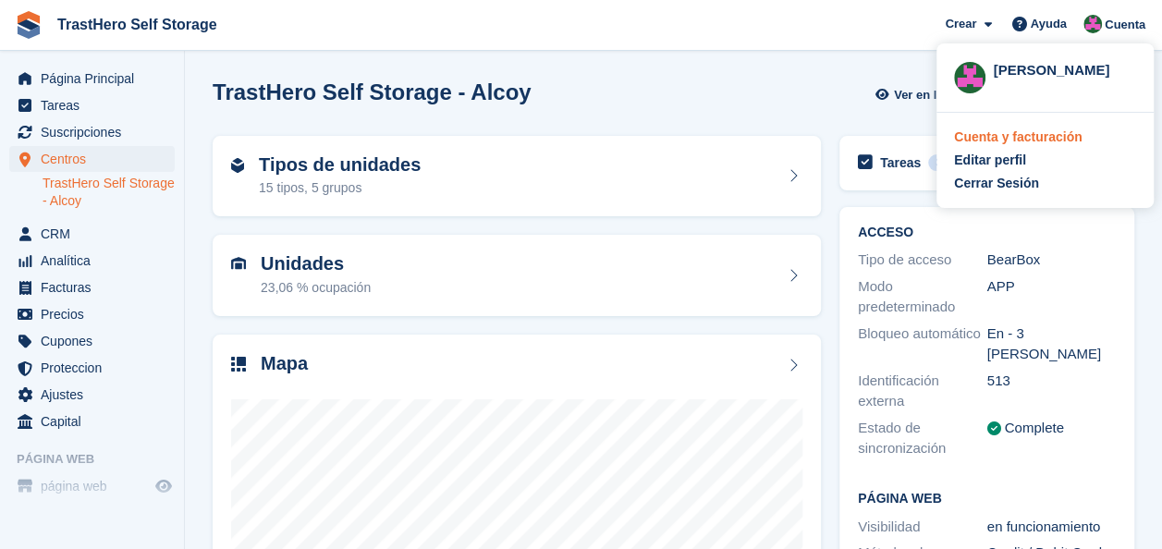
click at [1035, 137] on div "Cuenta y facturación" at bounding box center [1018, 137] width 128 height 19
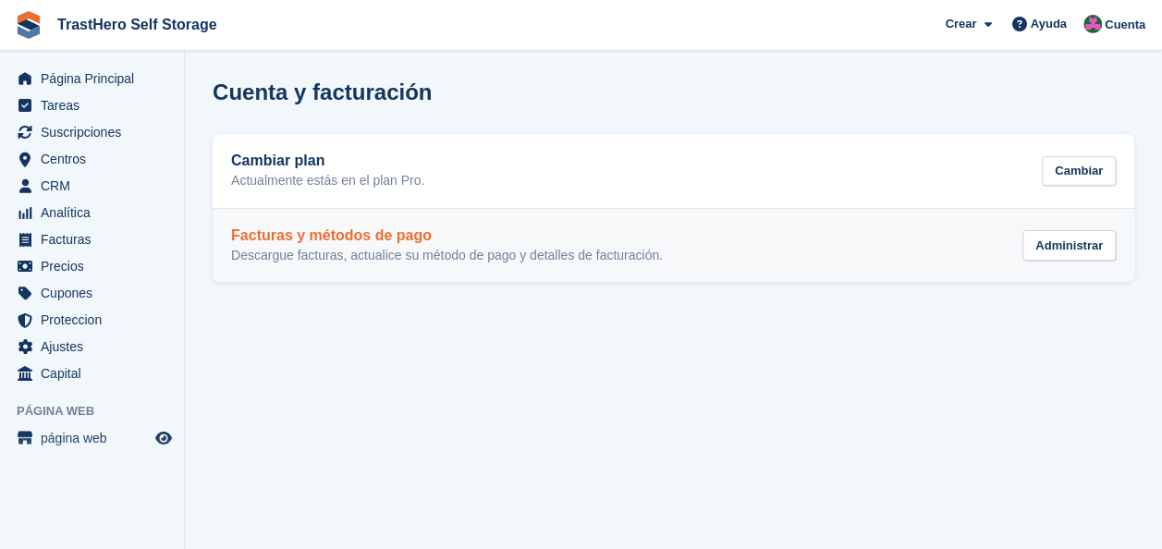
click at [397, 249] on p "Descargue facturas, actualice su método de pago y detalles de facturación." at bounding box center [447, 256] width 432 height 17
